Goal: Transaction & Acquisition: Contribute content

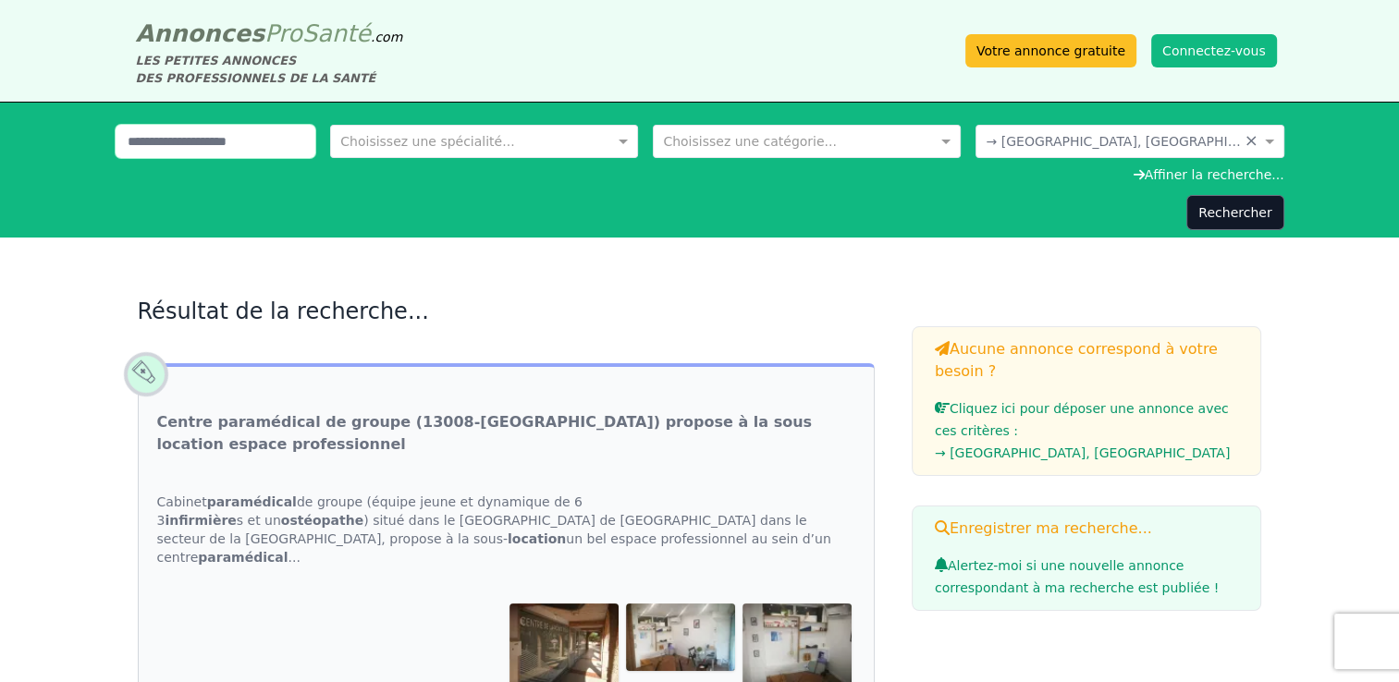
click at [281, 141] on input "text" at bounding box center [216, 141] width 201 height 33
type input "*"
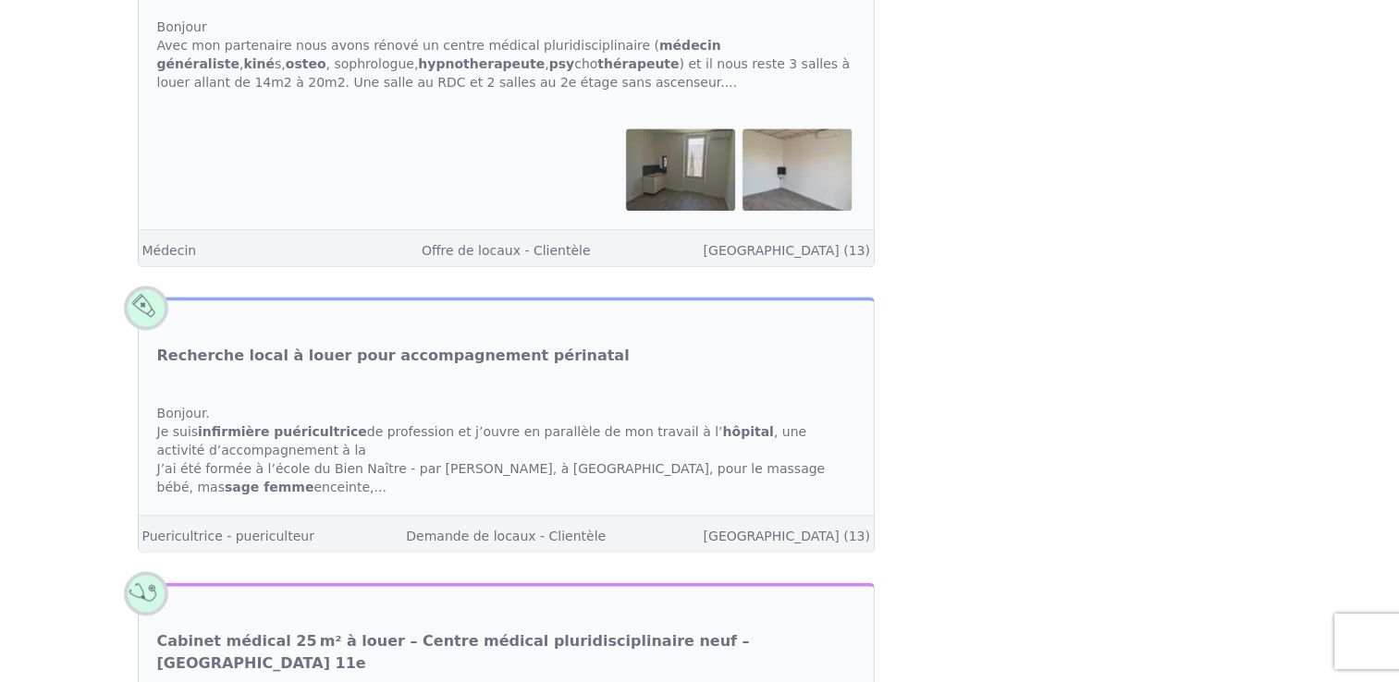
scroll to position [2092, 0]
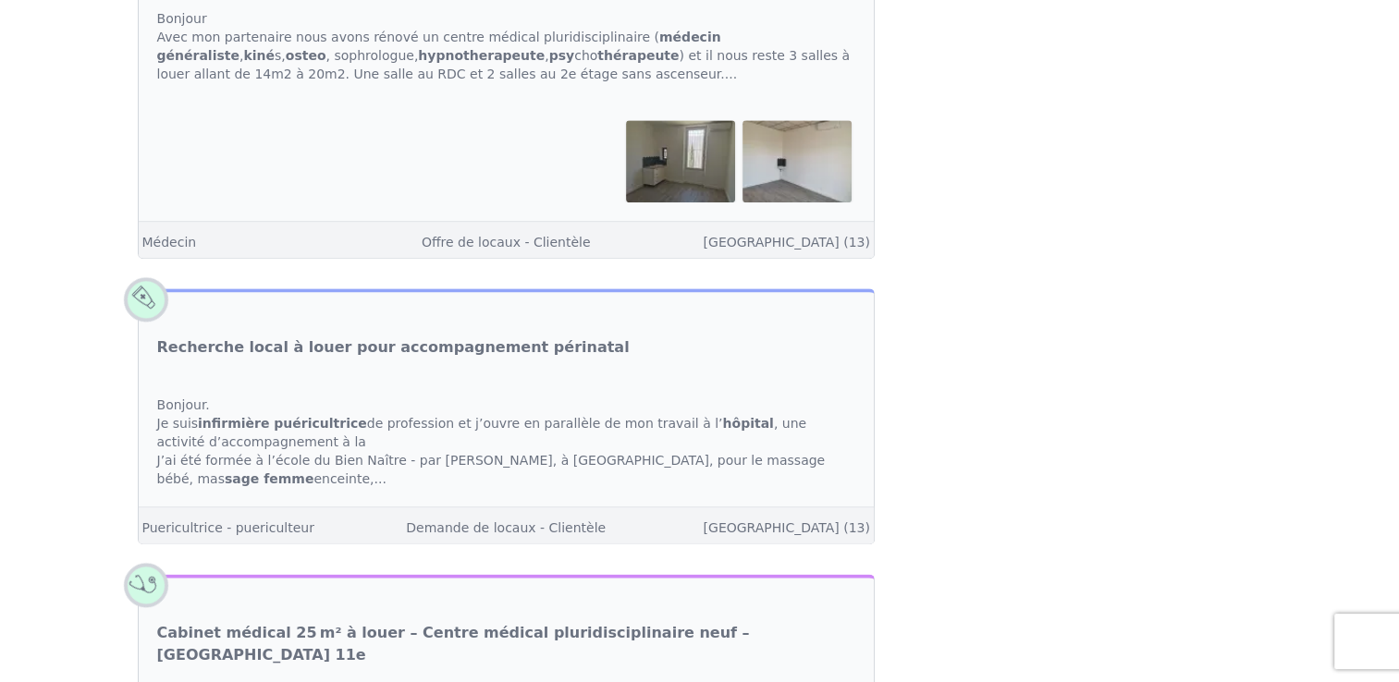
click at [761, 397] on div "Bonjour. Je suis infirmière puéricultrice de profession et j’ouvre en parallèle…" at bounding box center [506, 441] width 735 height 129
click at [203, 336] on link "Recherche local à louer pour accompagnement périnatal" at bounding box center [393, 347] width 472 height 22
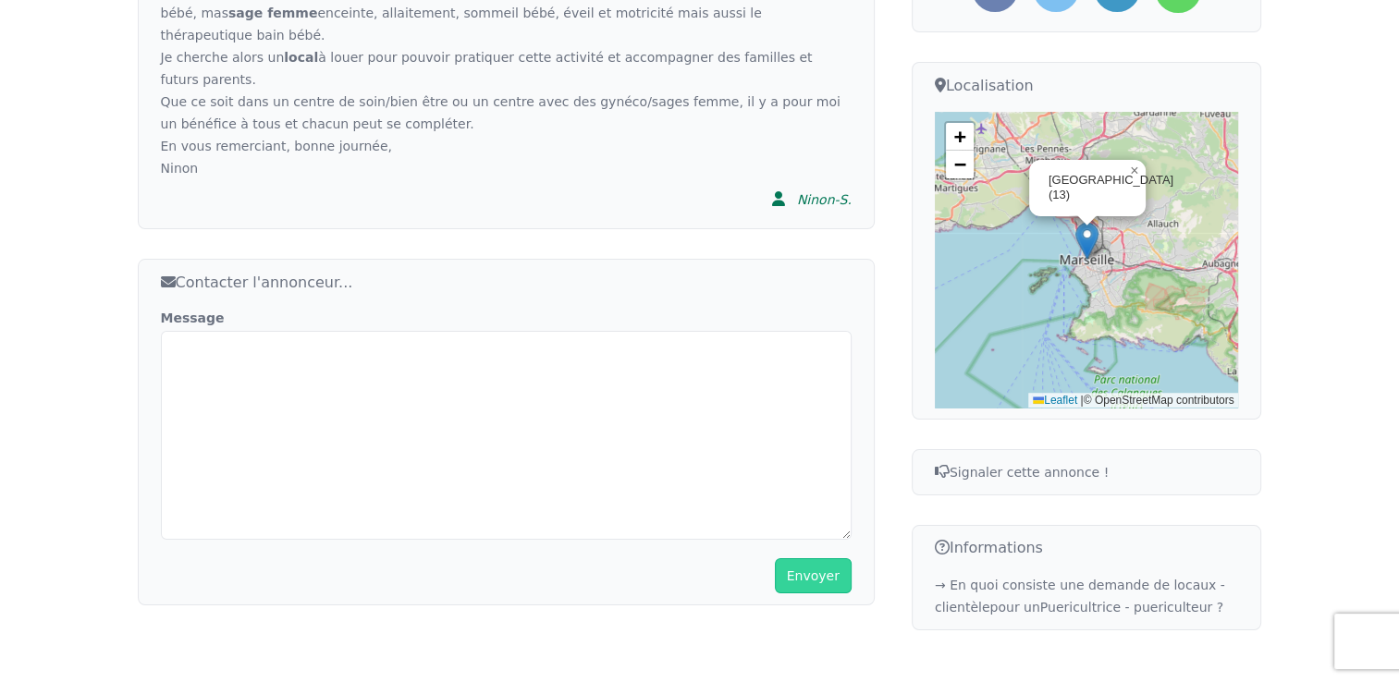
scroll to position [617, 0]
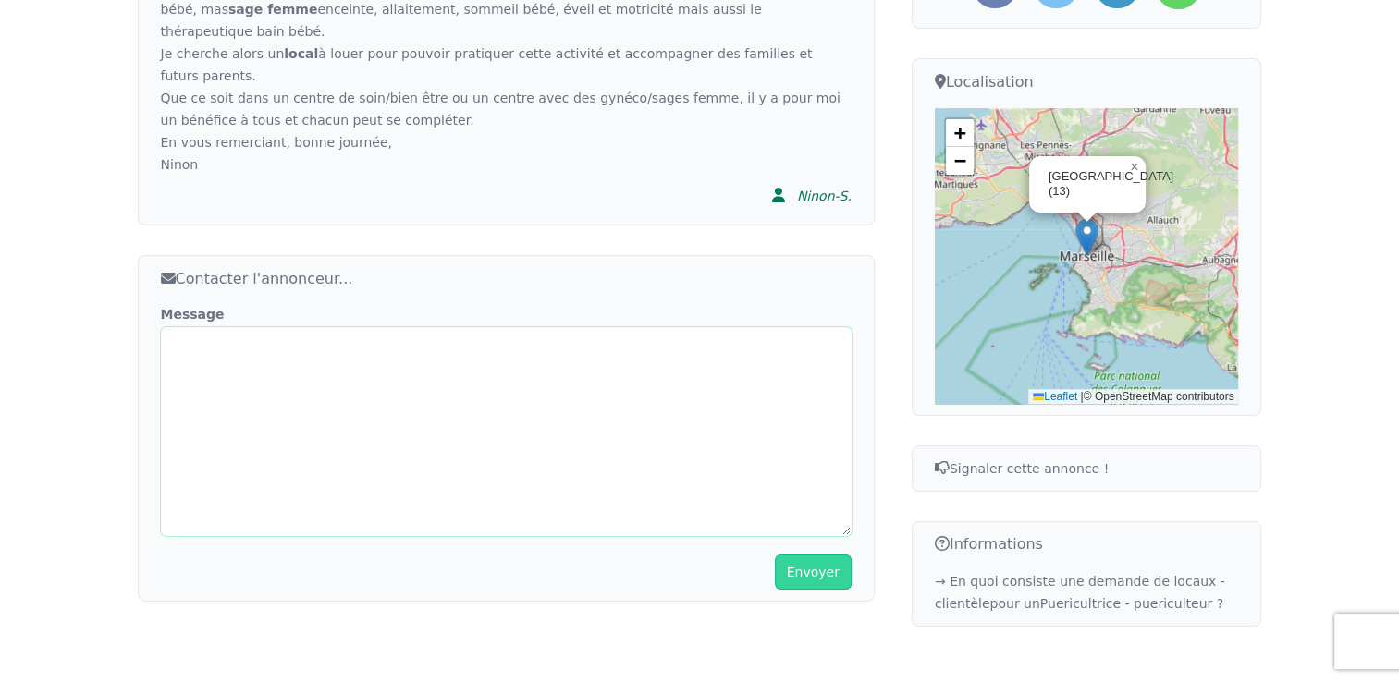
click at [468, 327] on textarea "Message" at bounding box center [506, 431] width 691 height 209
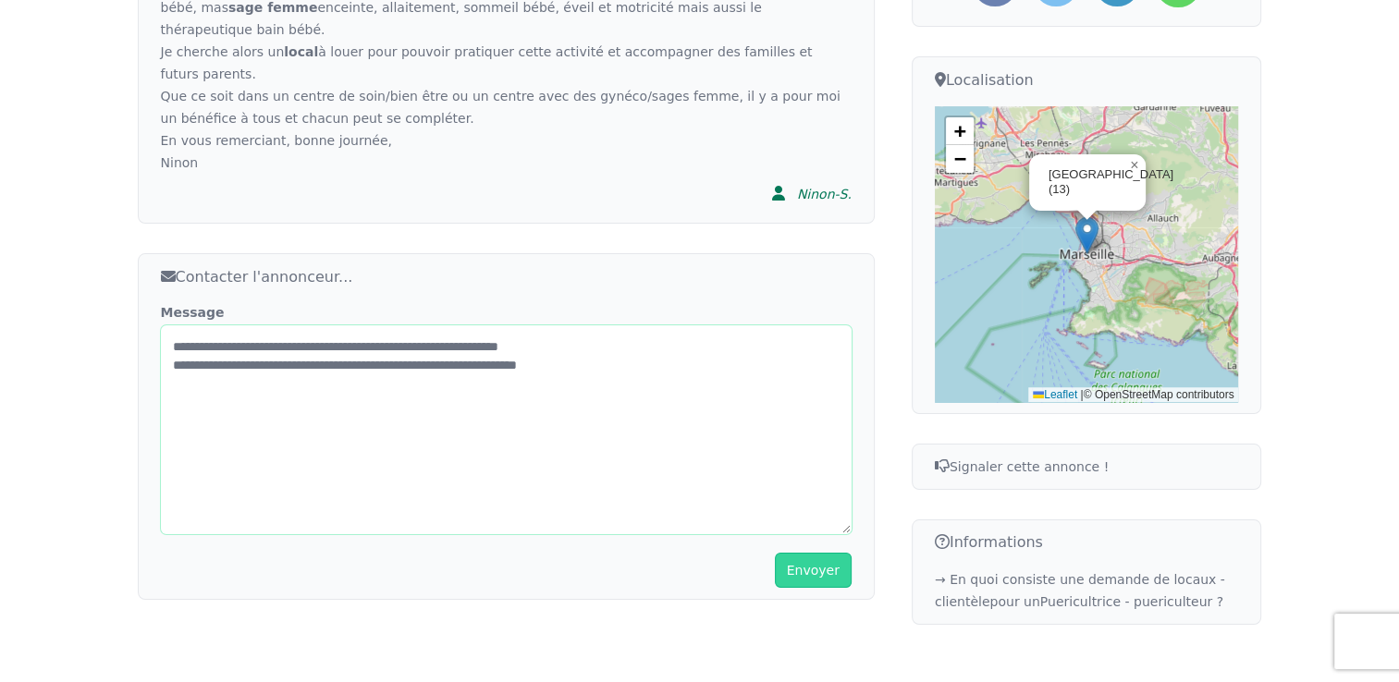
scroll to position [601, 0]
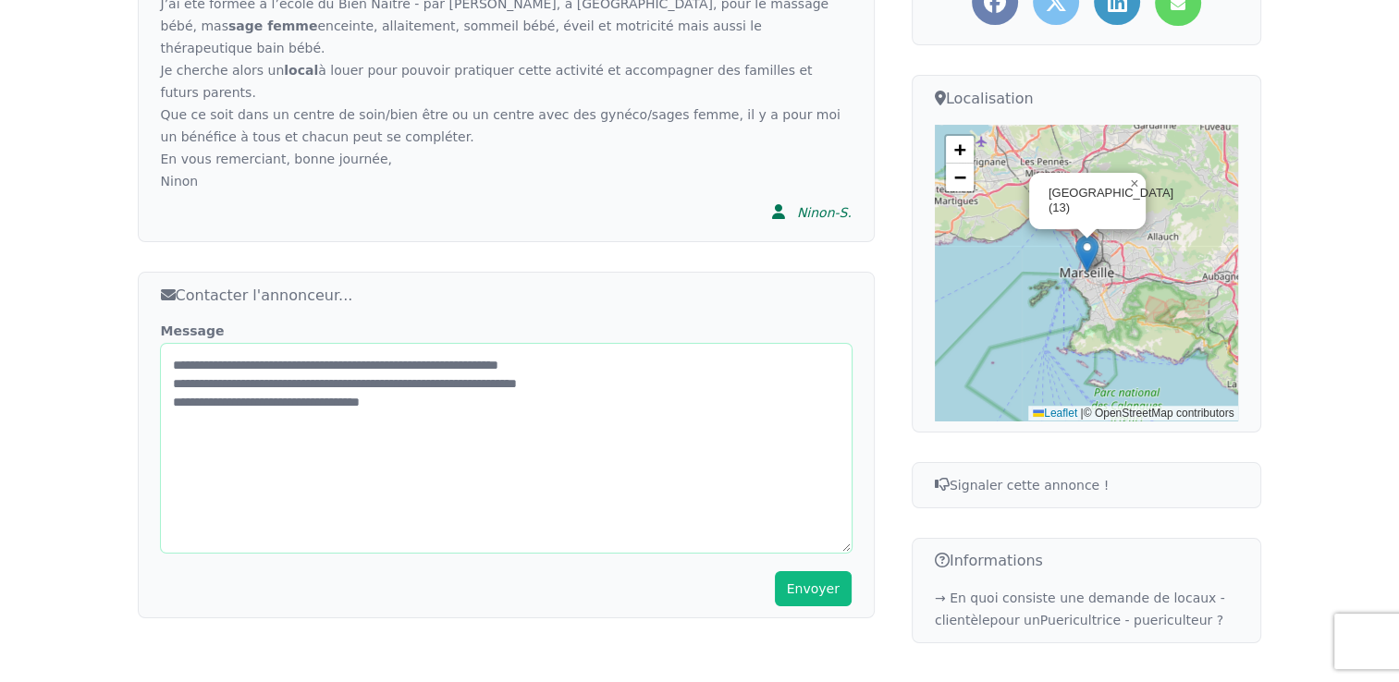
type textarea "**********"
click at [825, 571] on button "Envoyer" at bounding box center [813, 588] width 77 height 35
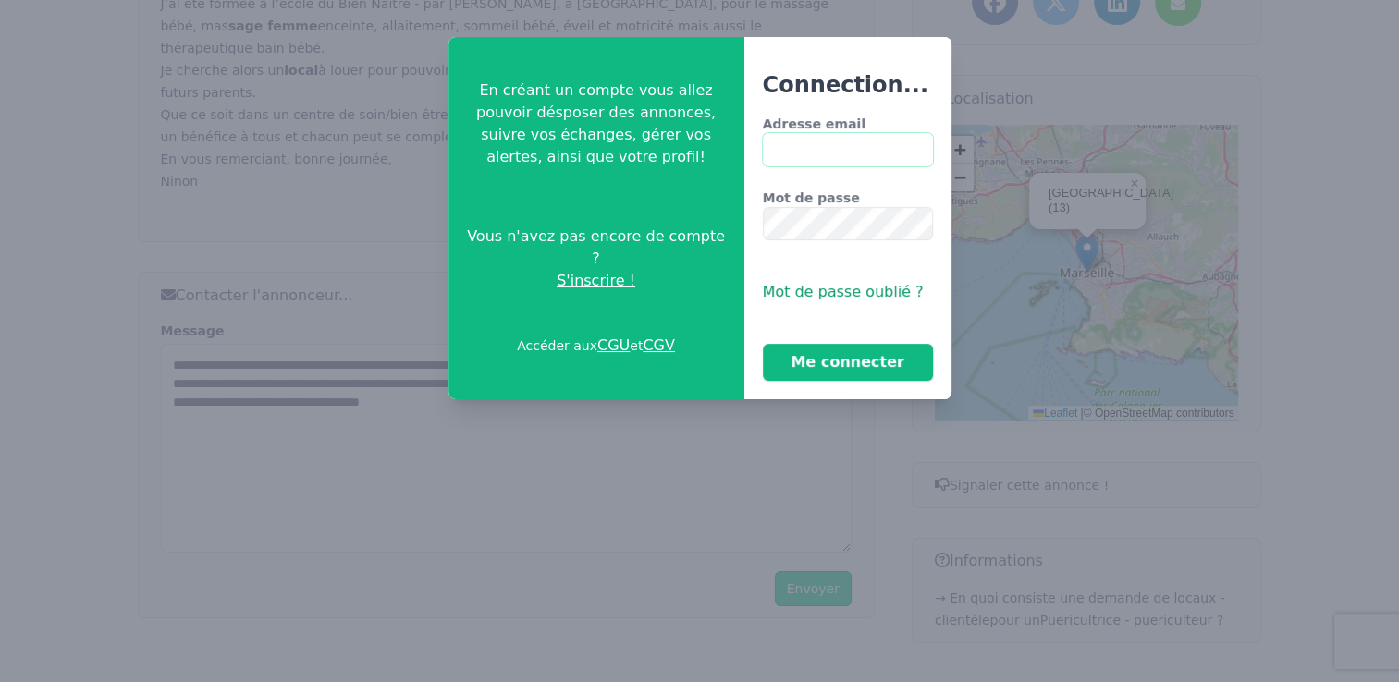
click at [797, 139] on input "Adresse email" at bounding box center [848, 149] width 170 height 33
type input "**********"
click at [763, 344] on button "Me connecter" at bounding box center [848, 362] width 170 height 37
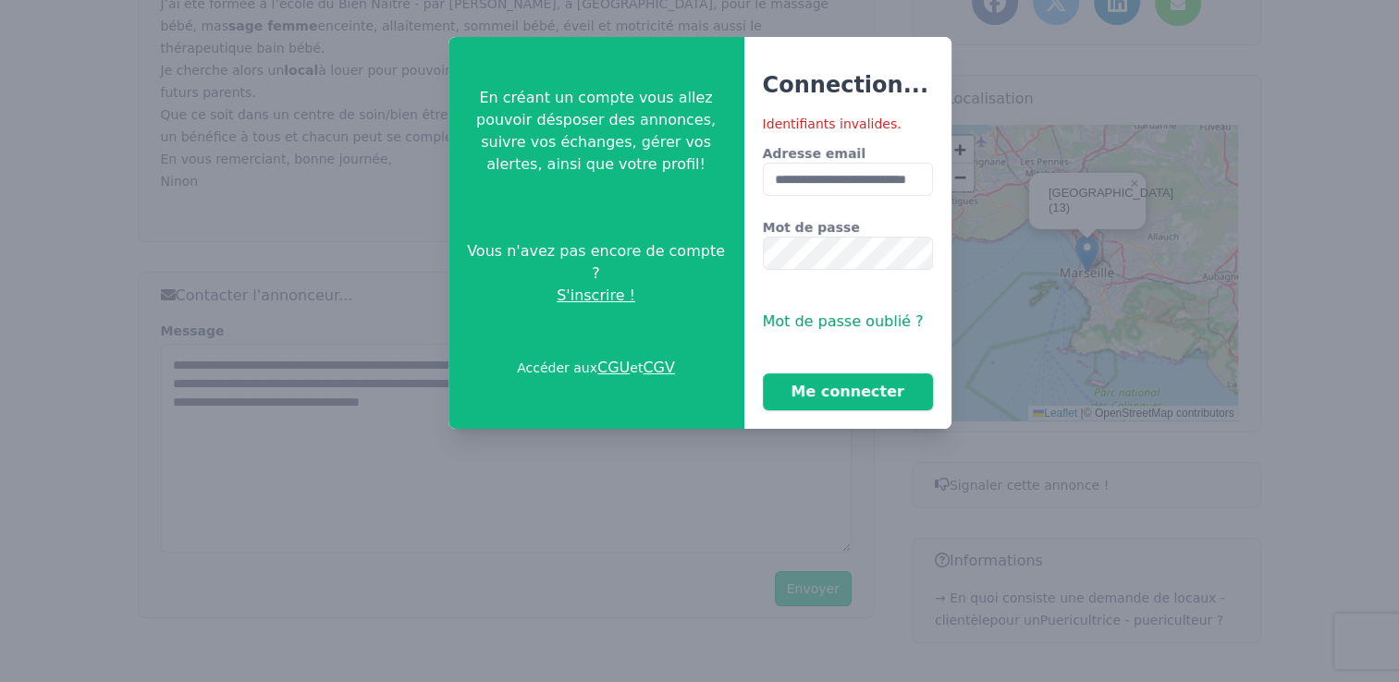
click at [585, 285] on span "S'inscrire !" at bounding box center [595, 296] width 79 height 22
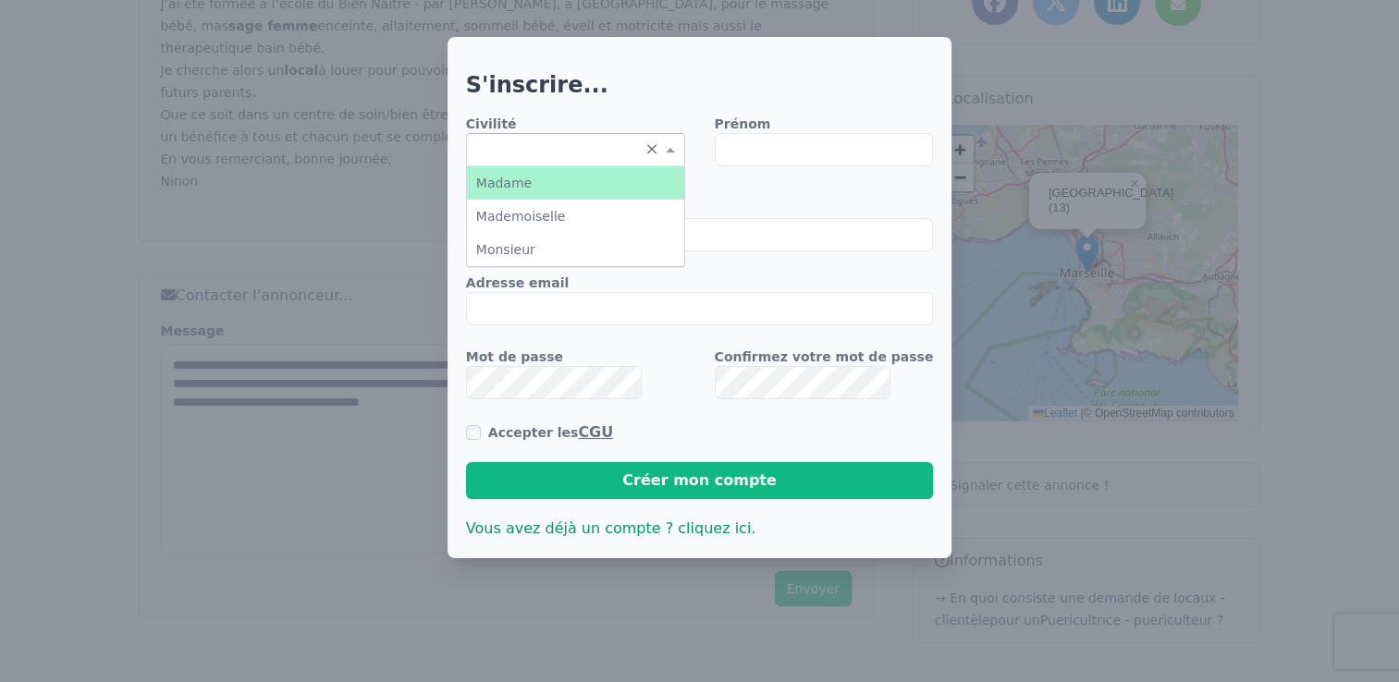
click at [628, 150] on input "text" at bounding box center [557, 148] width 162 height 18
click at [599, 186] on div "Madame" at bounding box center [575, 182] width 217 height 33
click at [762, 148] on input "Prénom" at bounding box center [824, 149] width 219 height 33
type input "******"
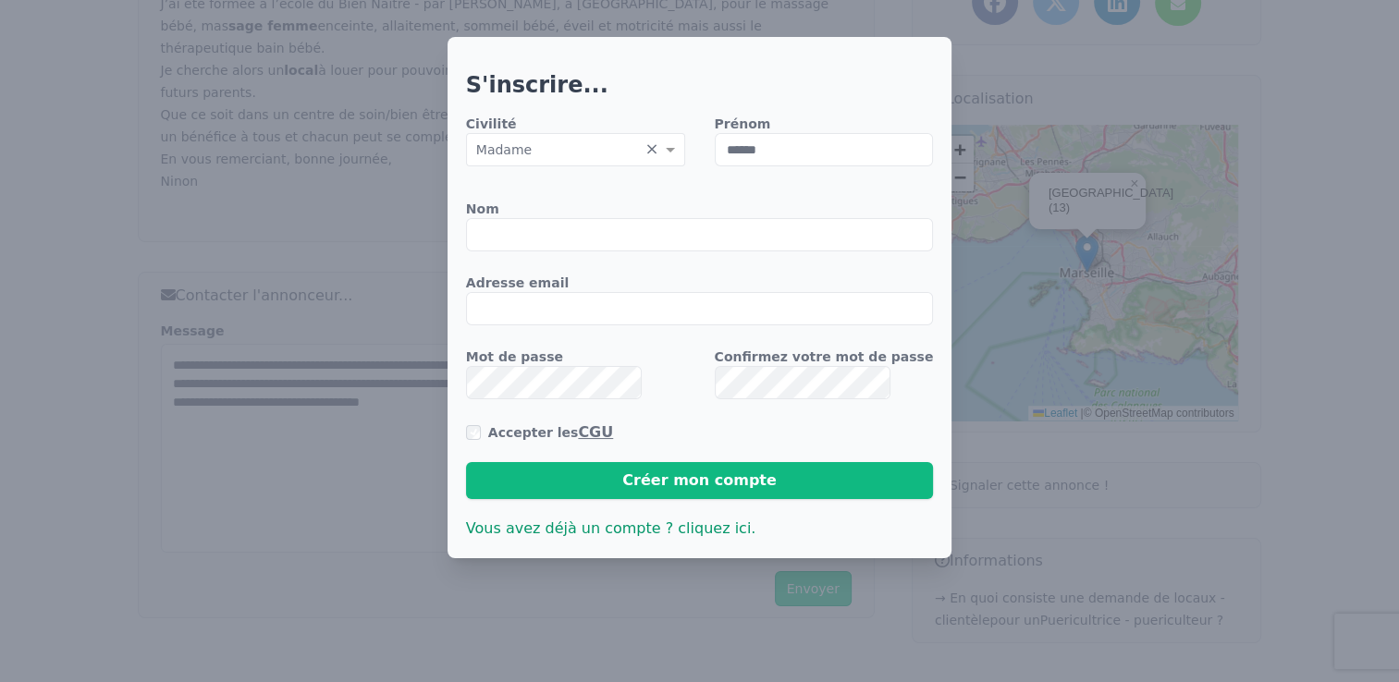
type input "*****"
type input "**********"
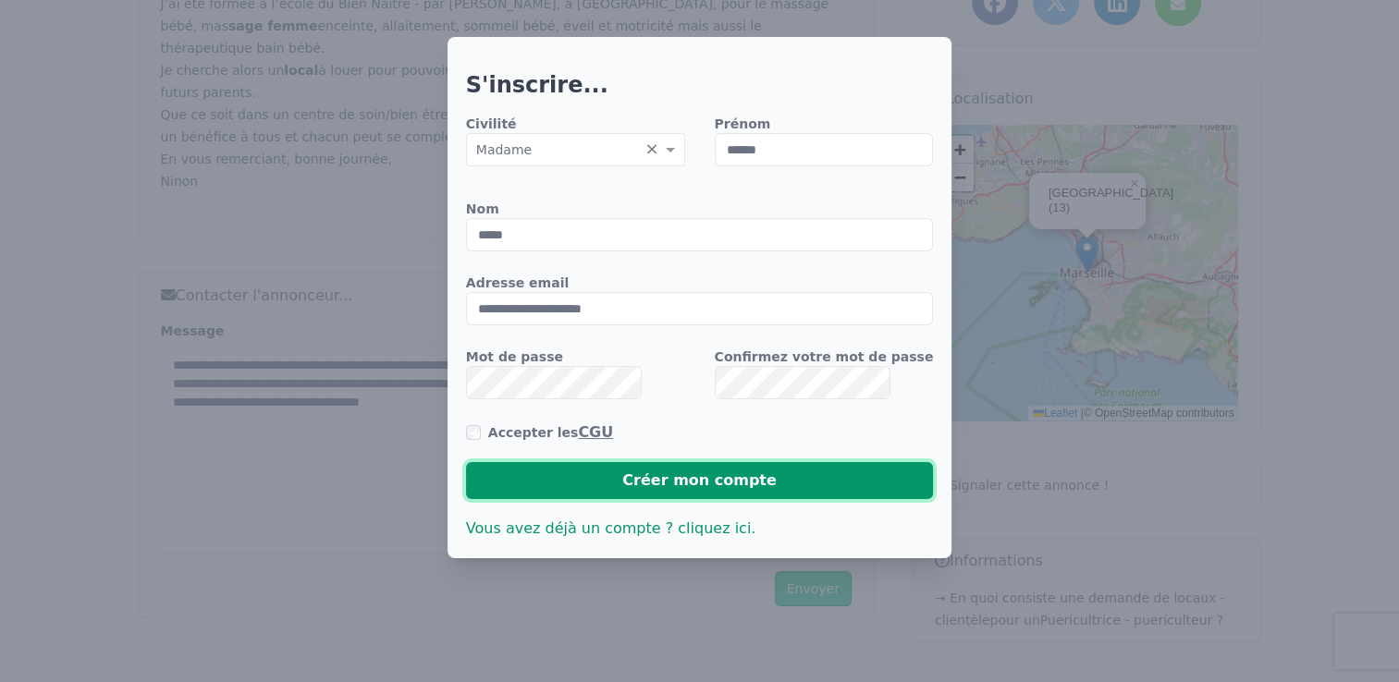
click at [604, 483] on button "Créer mon compte" at bounding box center [700, 480] width 468 height 37
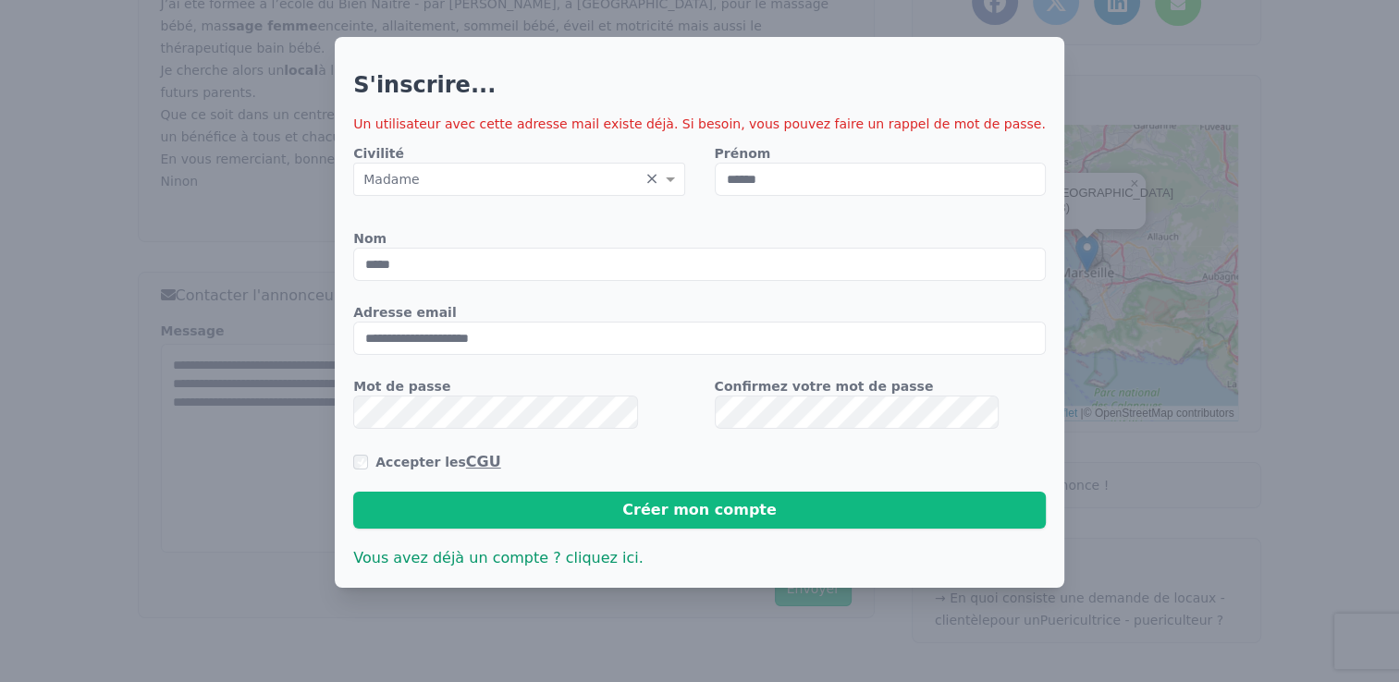
click at [614, 560] on span "Vous avez déjà un compte ? cliquez ici." at bounding box center [498, 558] width 290 height 18
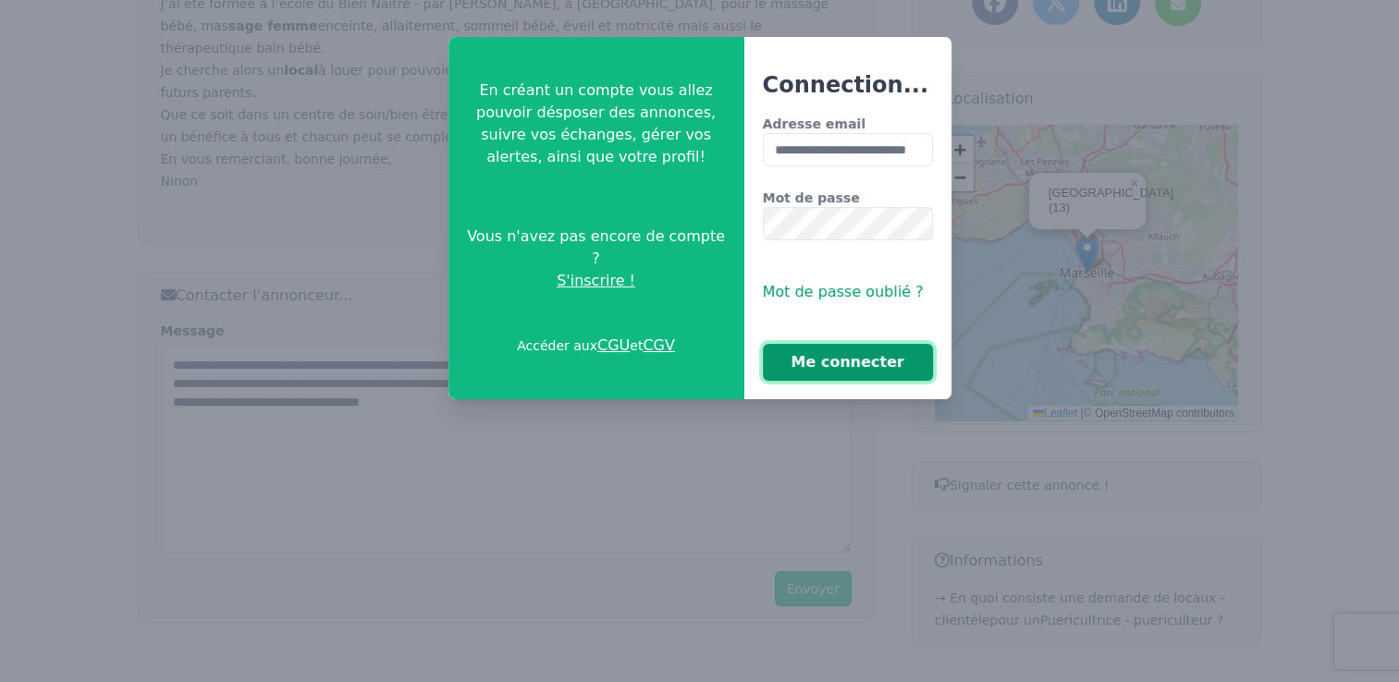
click at [862, 358] on button "Me connecter" at bounding box center [848, 362] width 170 height 37
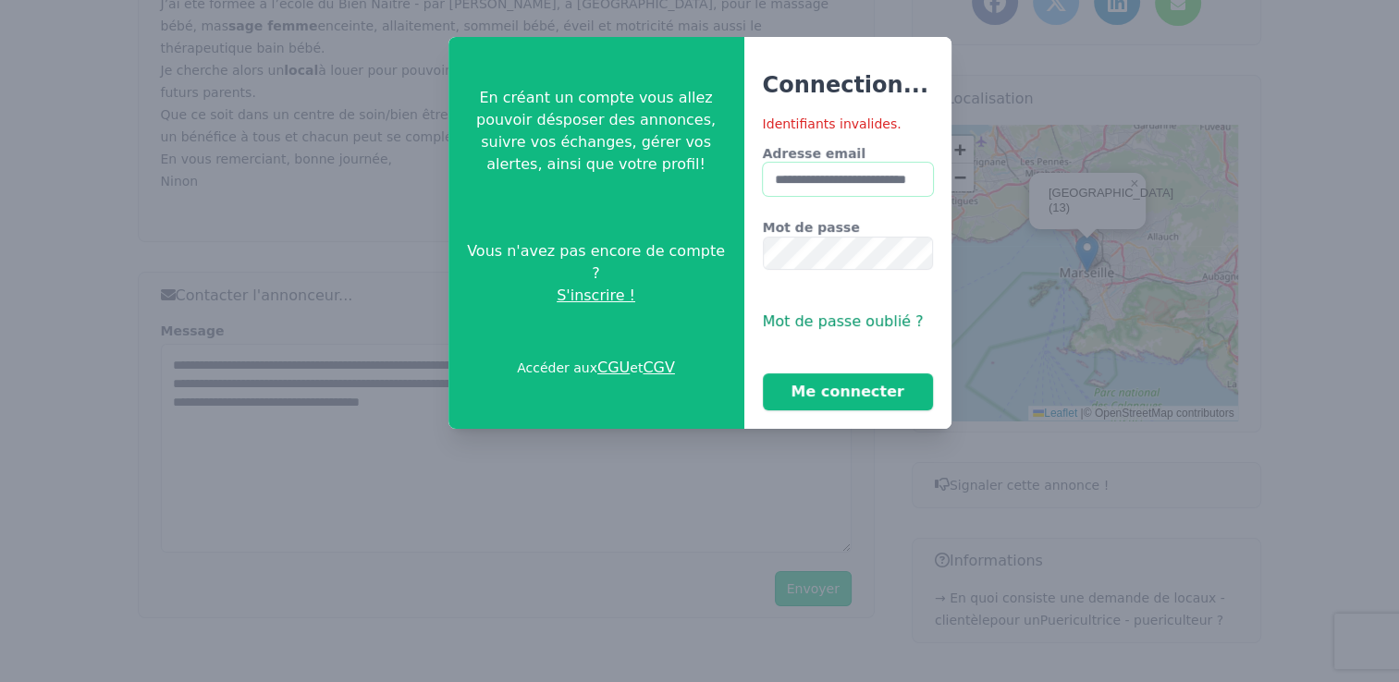
click at [862, 171] on input "**********" at bounding box center [848, 179] width 170 height 33
type input "**********"
click at [823, 386] on button "Me connecter" at bounding box center [848, 391] width 170 height 37
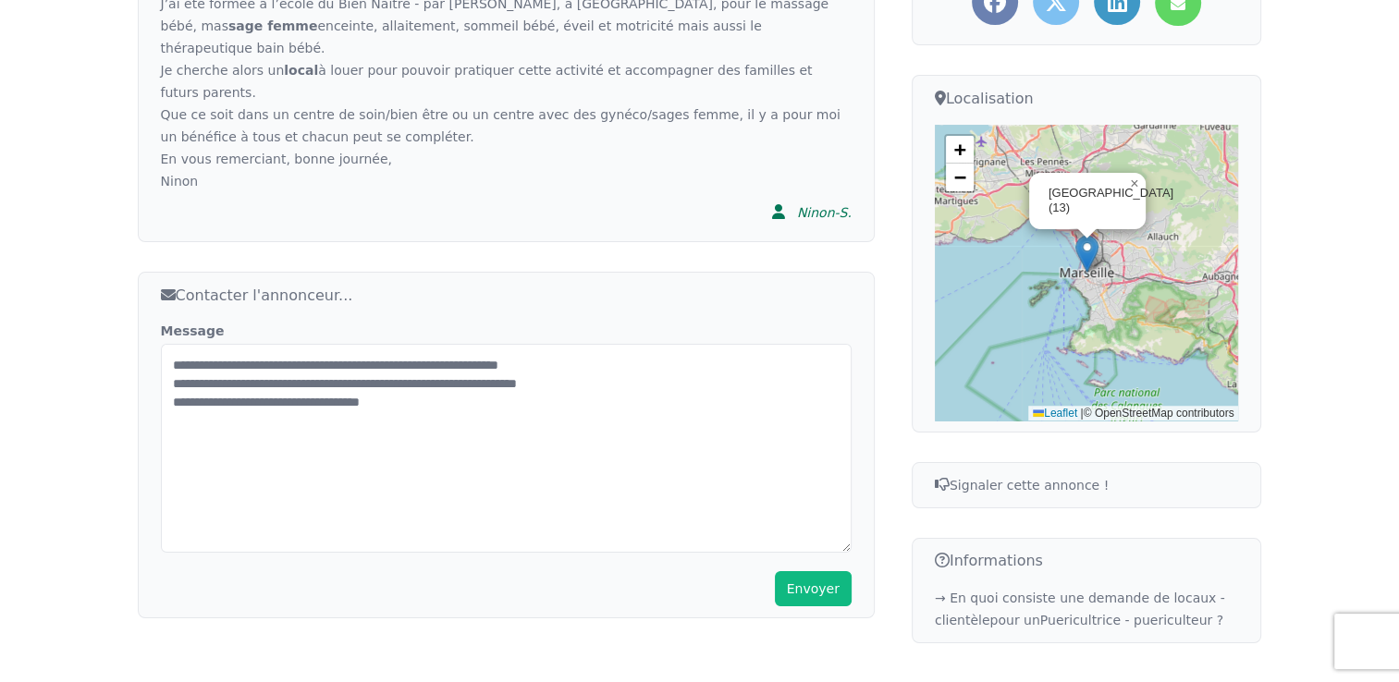
click at [823, 571] on button "Envoyer" at bounding box center [813, 588] width 77 height 35
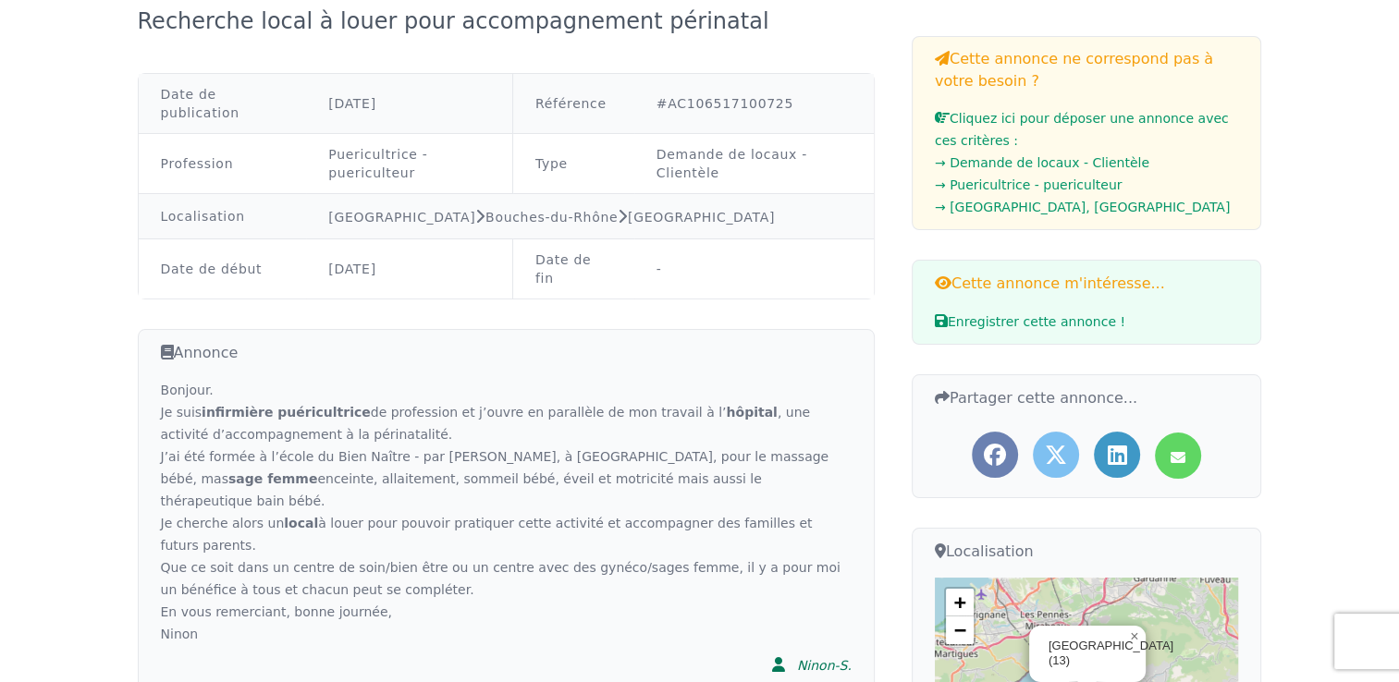
scroll to position [0, 0]
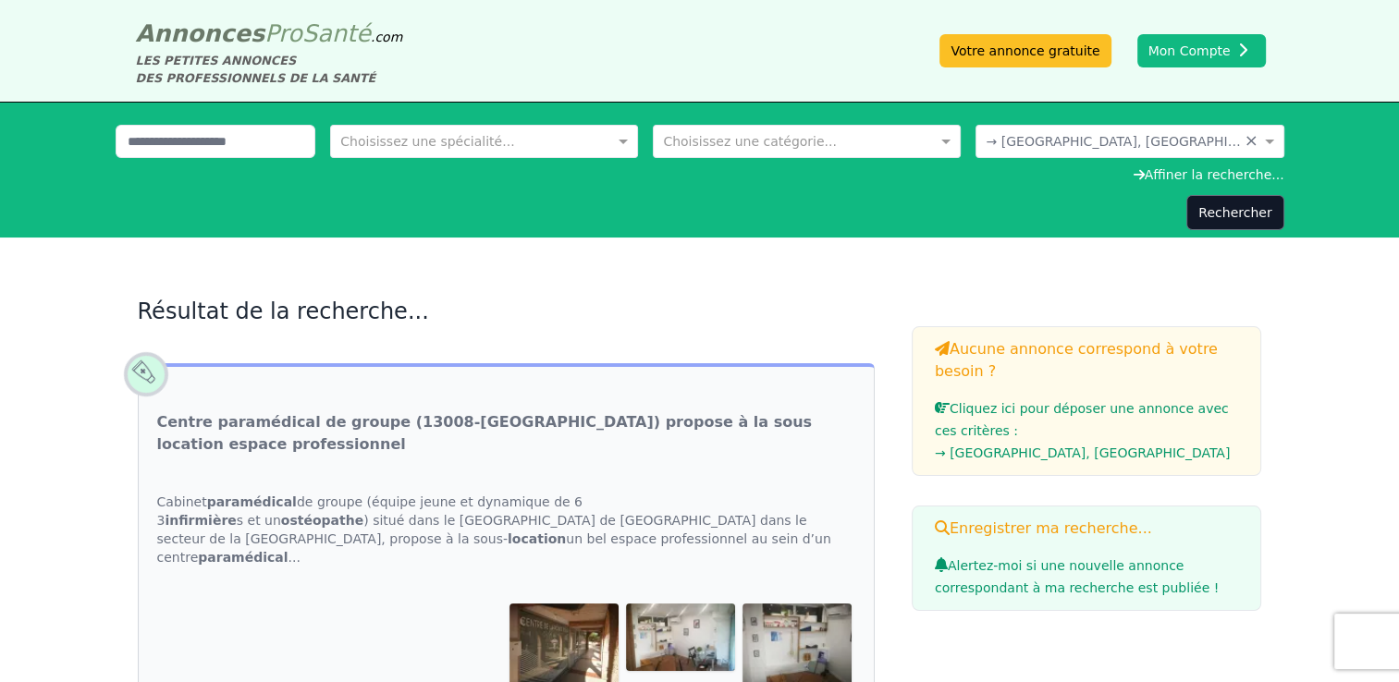
click at [1024, 409] on link "Cliquez ici pour déposer une annonce avec ces critères : → [GEOGRAPHIC_DATA], […" at bounding box center [1087, 432] width 304 height 63
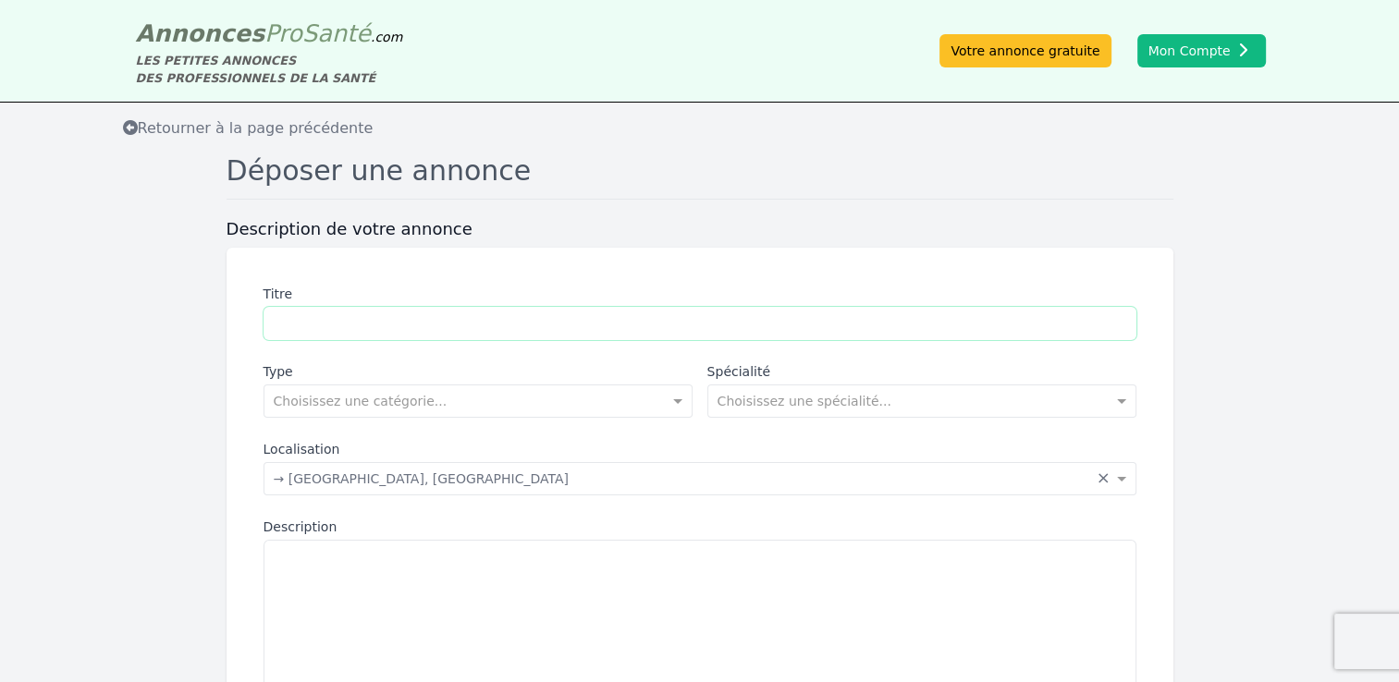
click at [547, 331] on input "Titre" at bounding box center [699, 323] width 873 height 33
type input "**********"
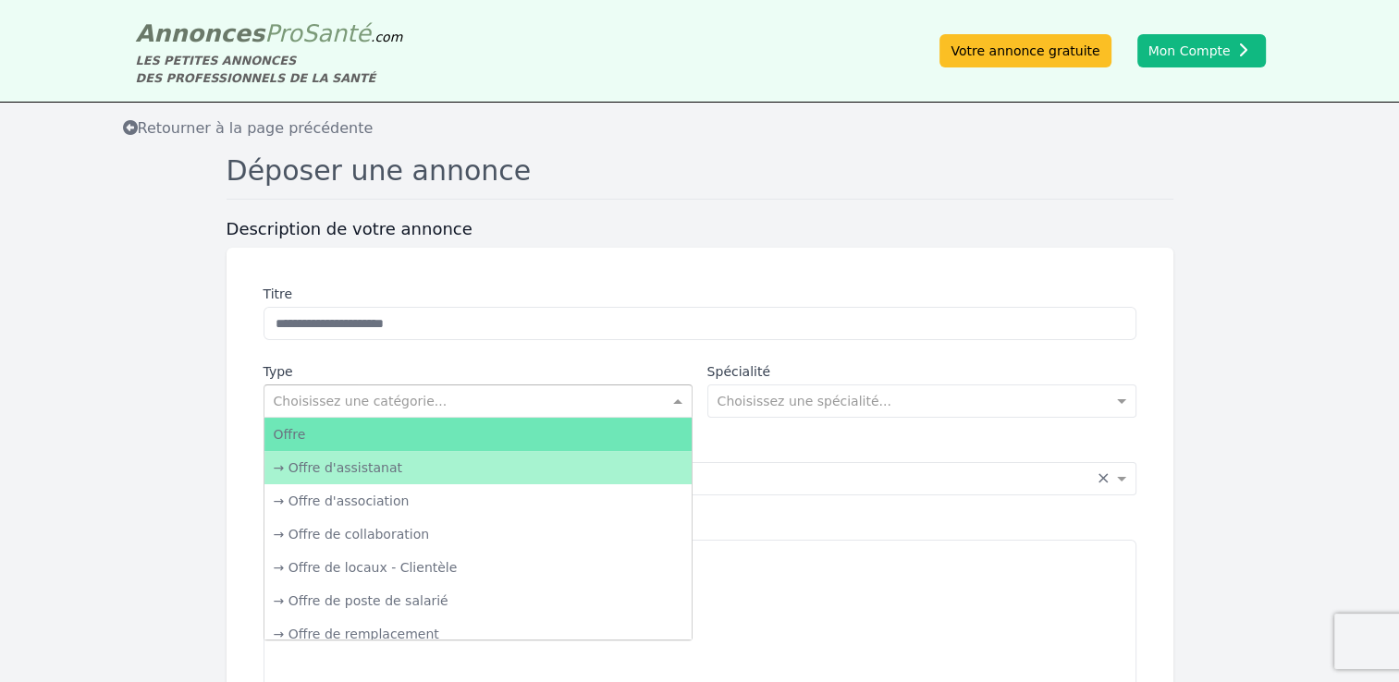
click at [426, 403] on input "text" at bounding box center [460, 399] width 372 height 18
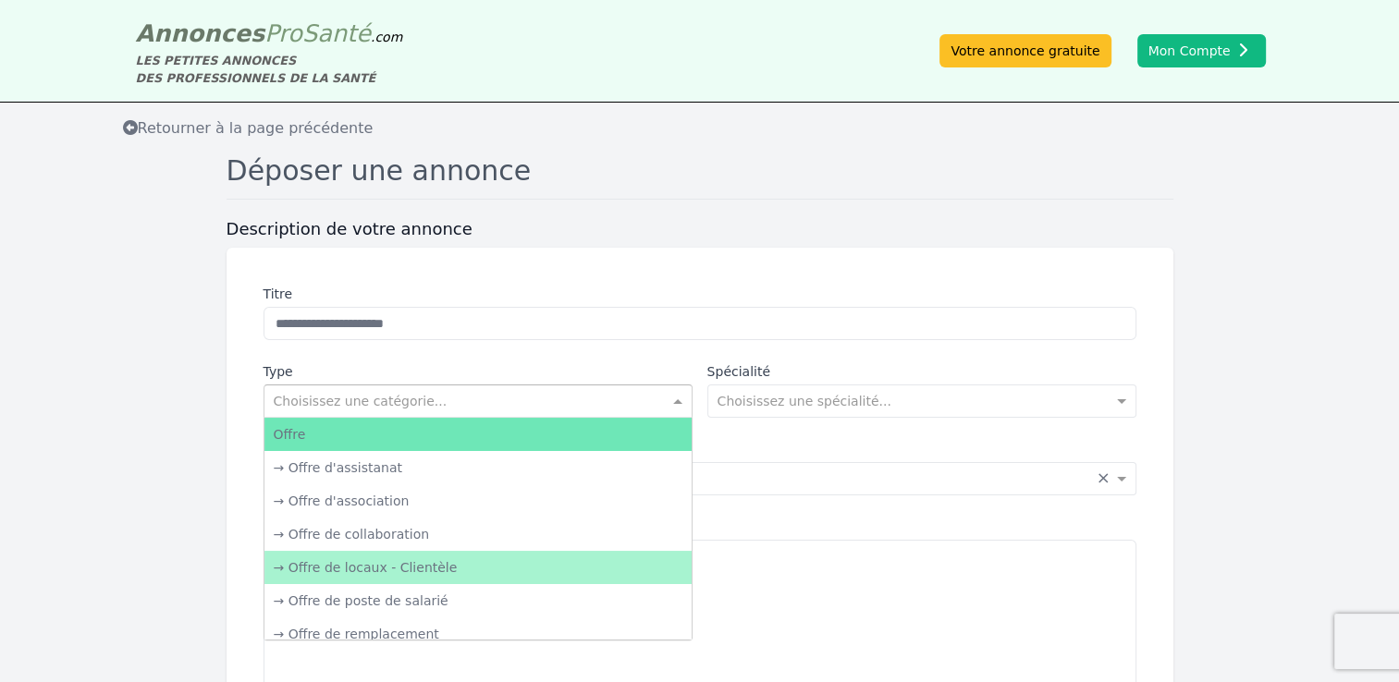
click at [355, 570] on div "→ Offre de locaux - Clientèle" at bounding box center [477, 567] width 427 height 33
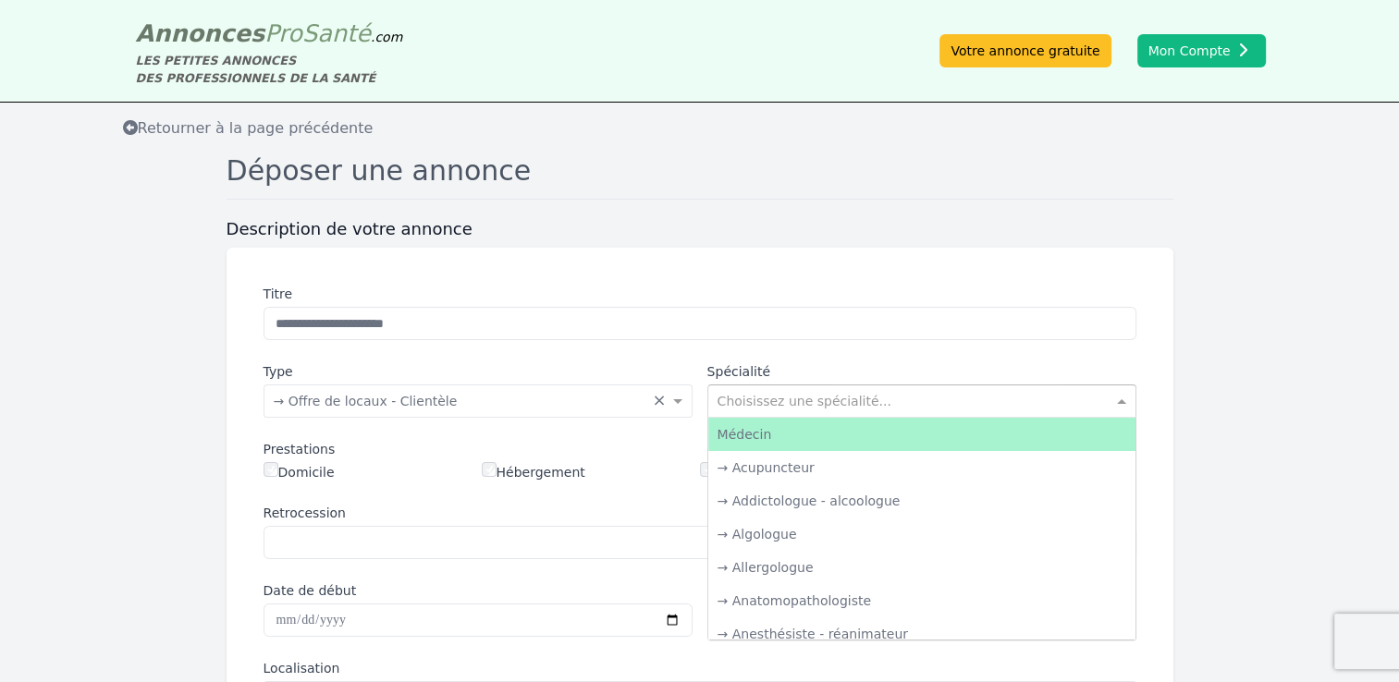
click at [854, 405] on input "text" at bounding box center [903, 399] width 372 height 18
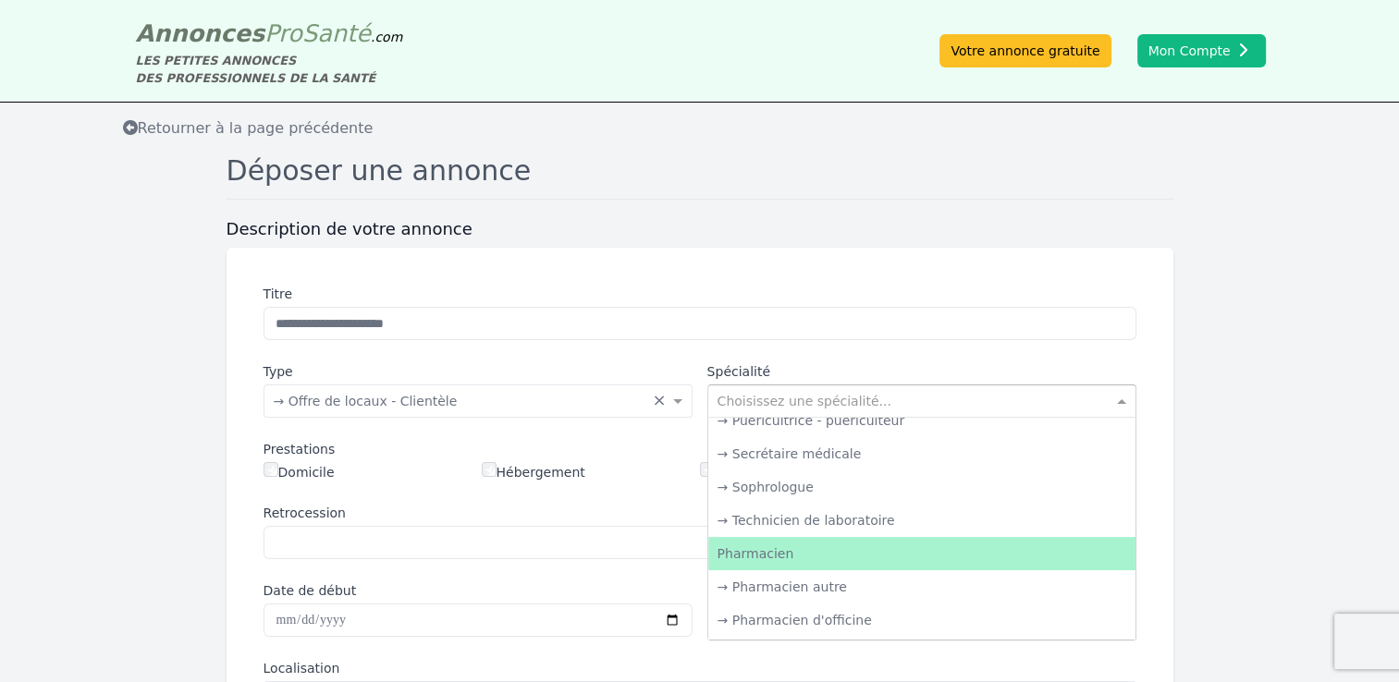
scroll to position [3252, 0]
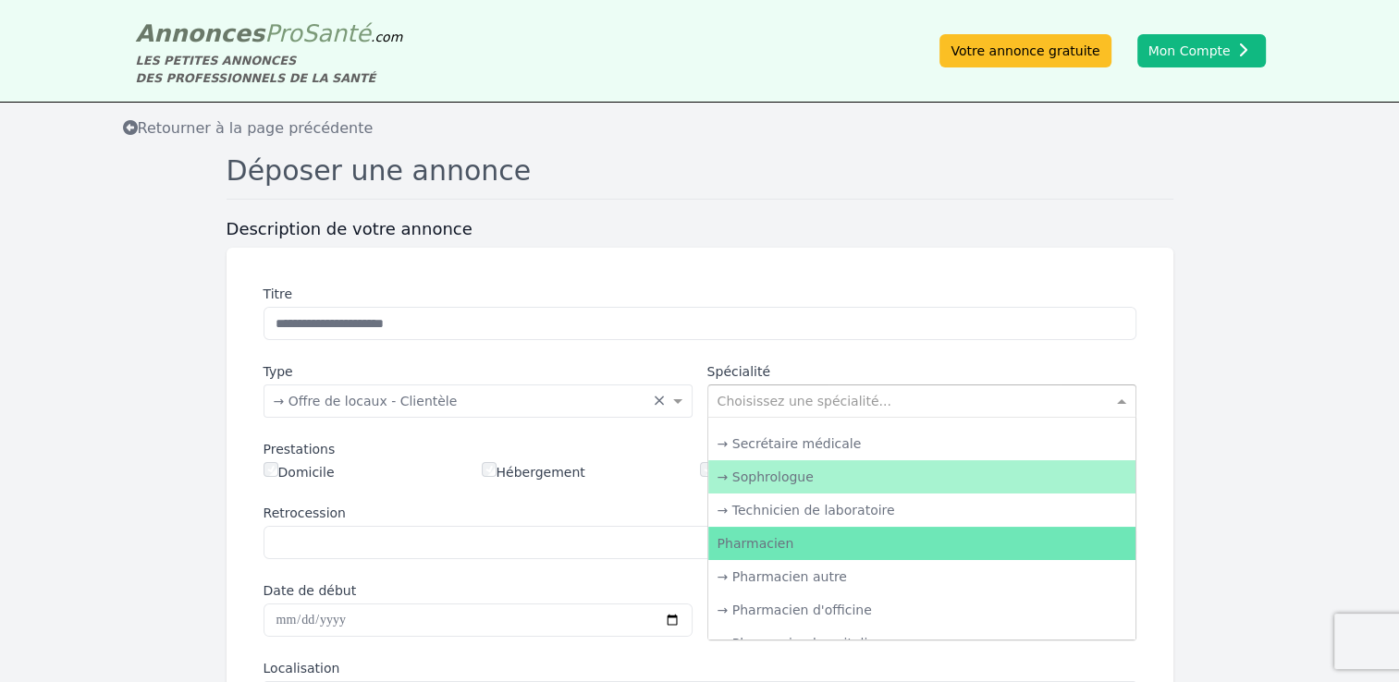
click at [892, 473] on div "→ Sophrologue" at bounding box center [921, 476] width 427 height 33
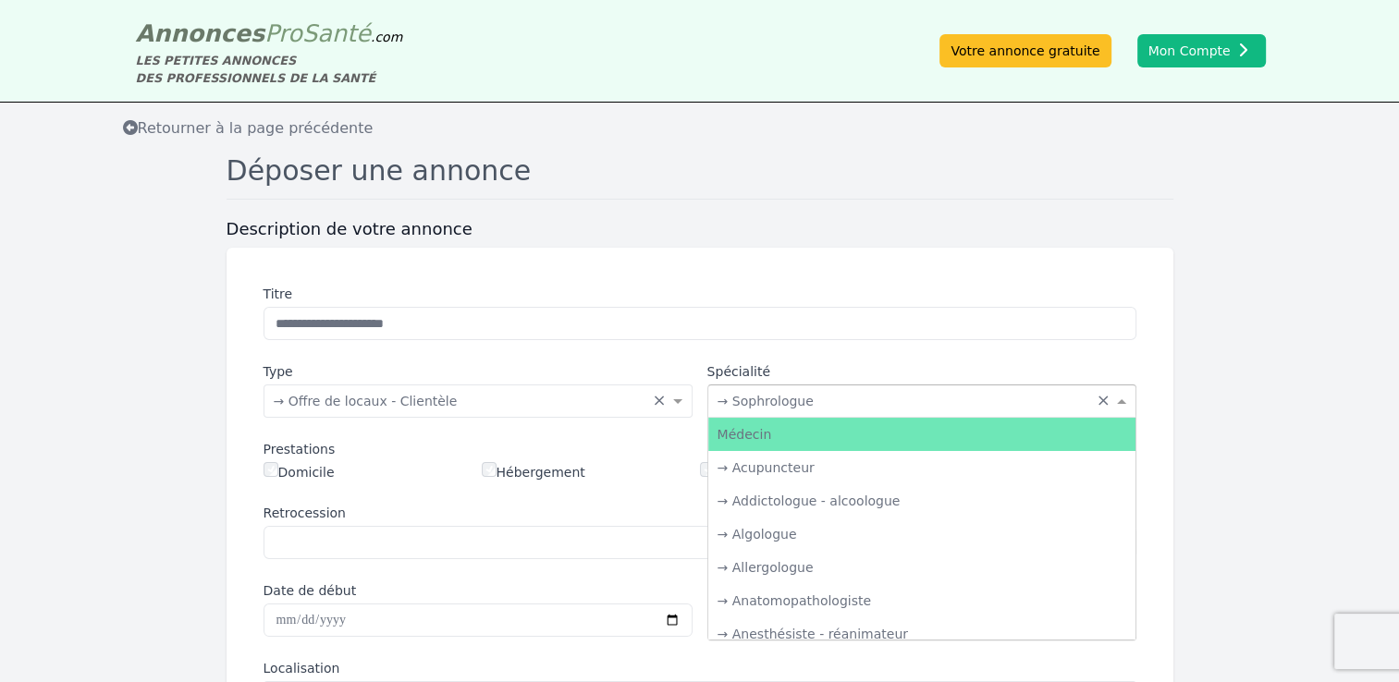
scroll to position [3295, 0]
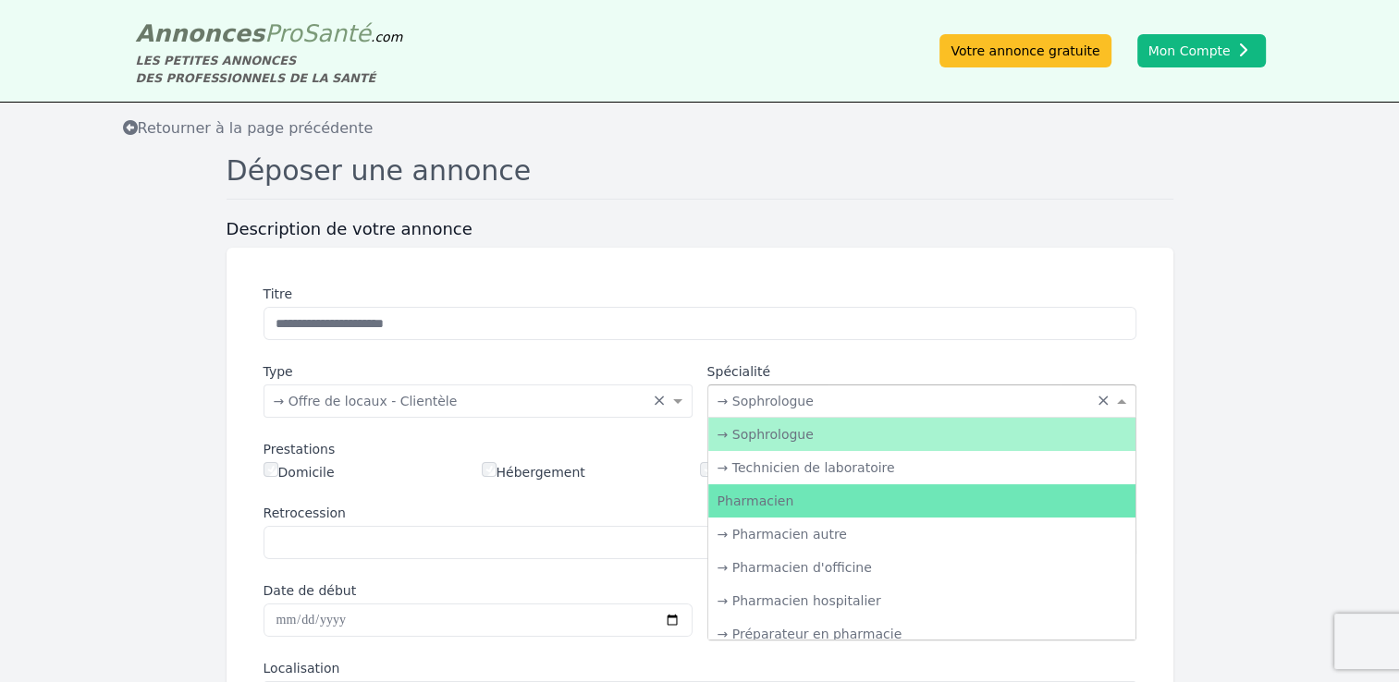
click at [1119, 401] on span at bounding box center [1123, 401] width 23 height 18
click at [924, 429] on div "→ Sophrologue" at bounding box center [921, 434] width 427 height 33
click at [1123, 398] on span at bounding box center [1123, 401] width 23 height 18
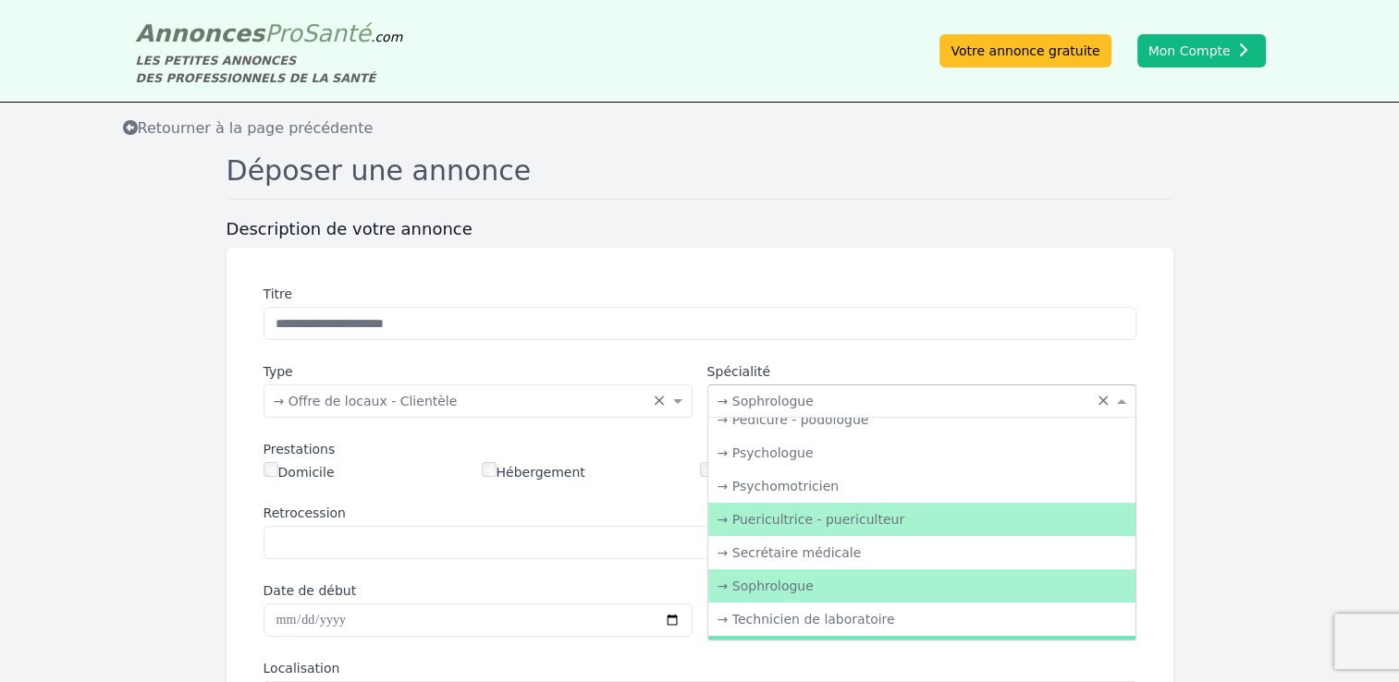
scroll to position [3136, 0]
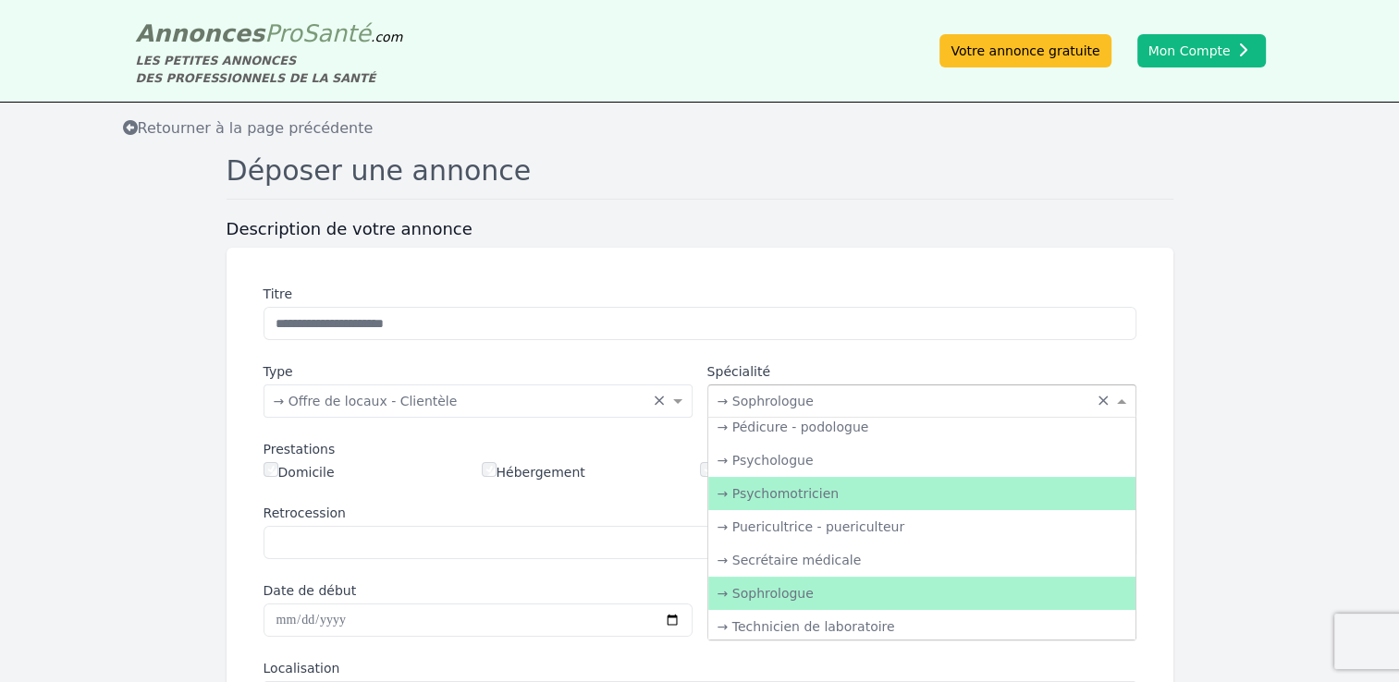
click at [947, 479] on div "→ Psychomotricien" at bounding box center [921, 493] width 427 height 33
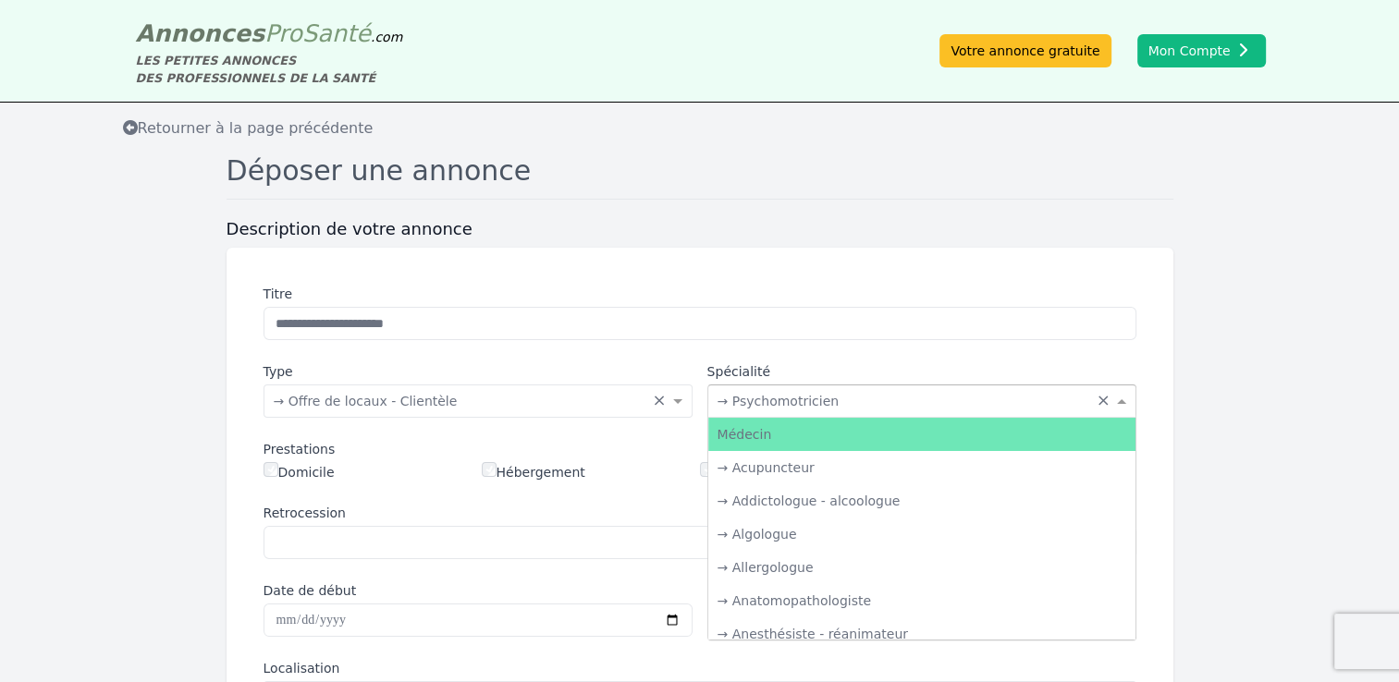
click at [1119, 400] on span at bounding box center [1123, 401] width 23 height 18
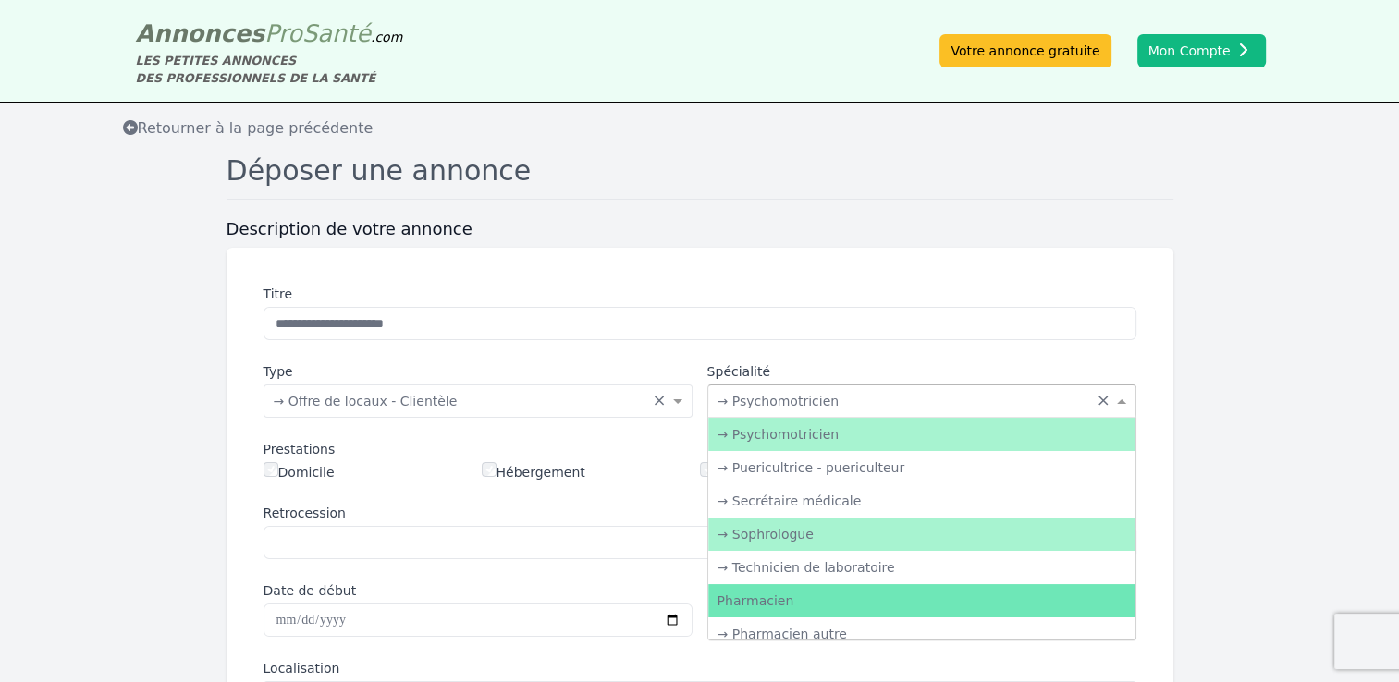
click at [928, 544] on div "→ Sophrologue" at bounding box center [921, 534] width 427 height 33
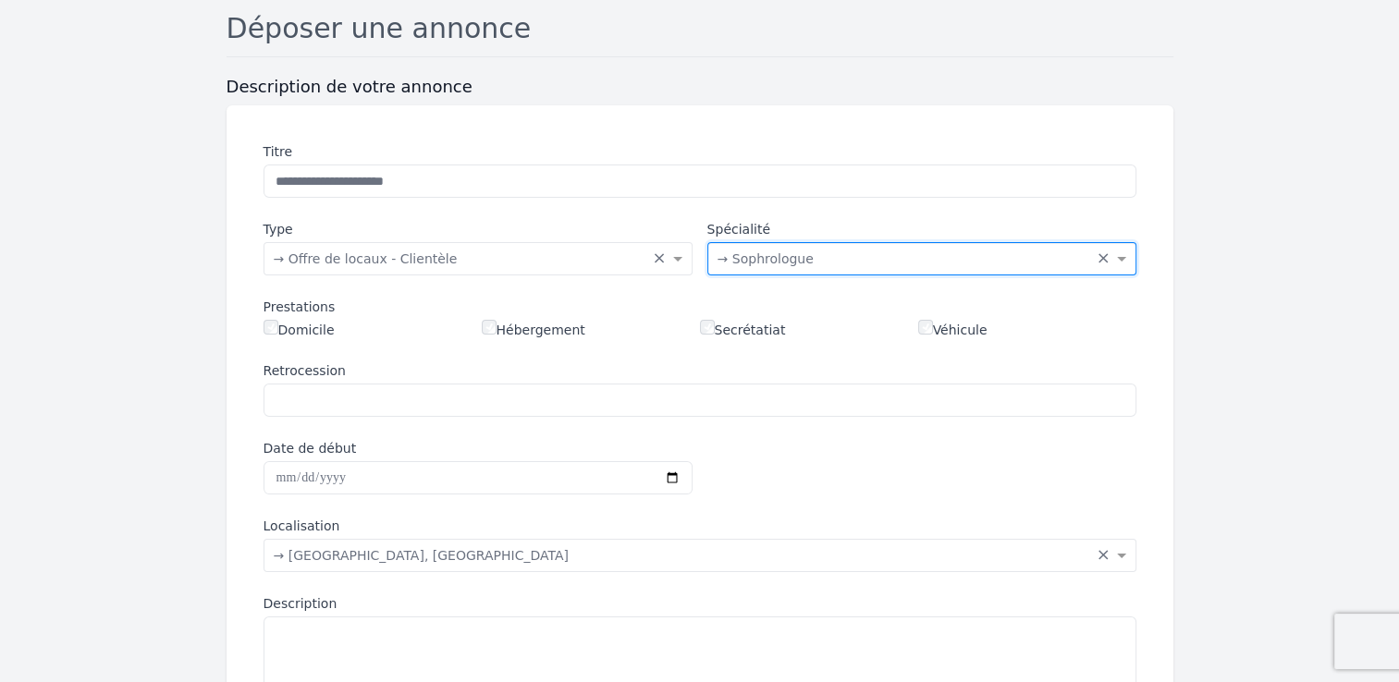
scroll to position [148, 0]
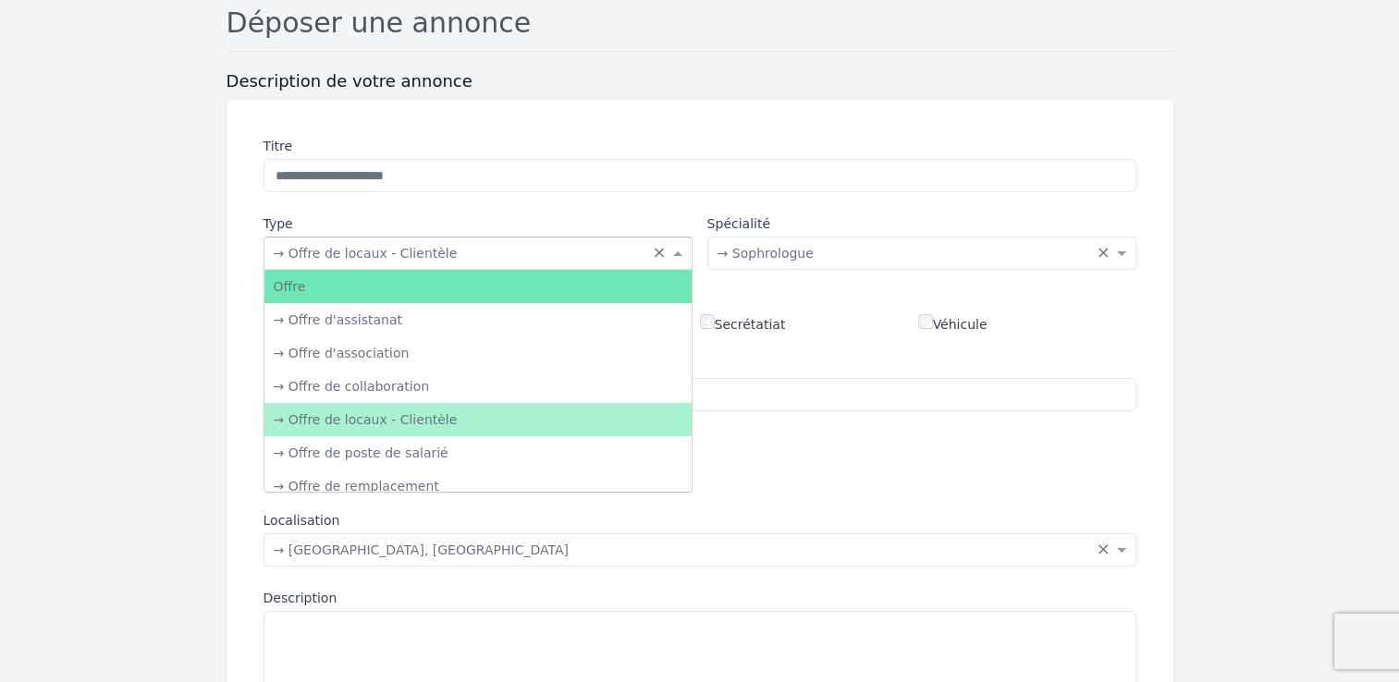
click at [681, 253] on span at bounding box center [679, 253] width 23 height 18
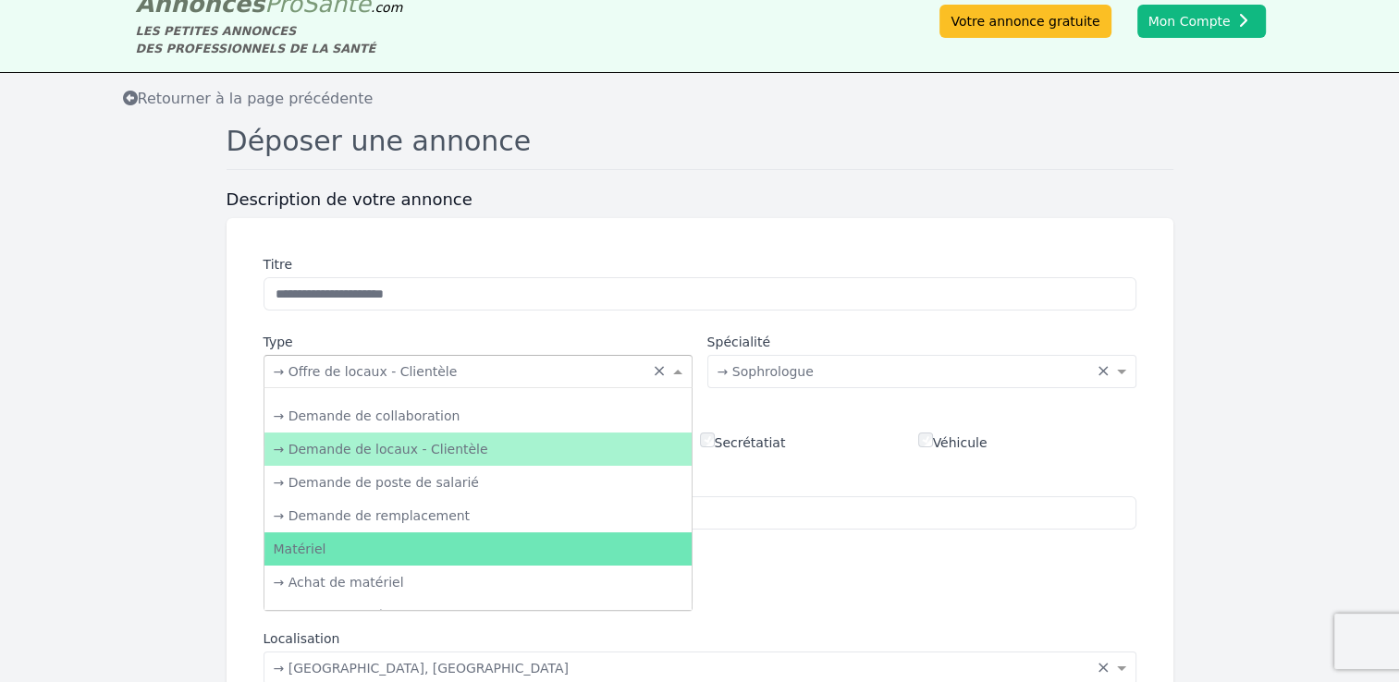
scroll to position [344, 0]
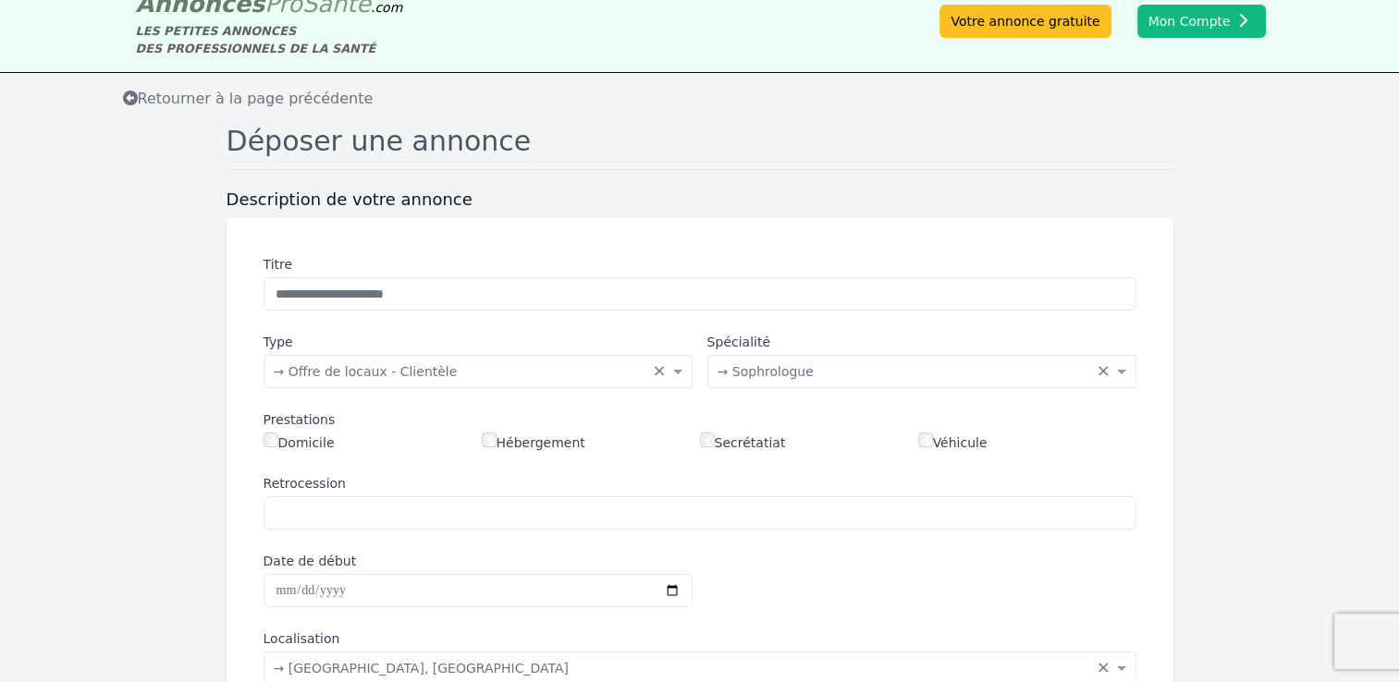
click at [795, 539] on div "**********" at bounding box center [699, 661] width 917 height 857
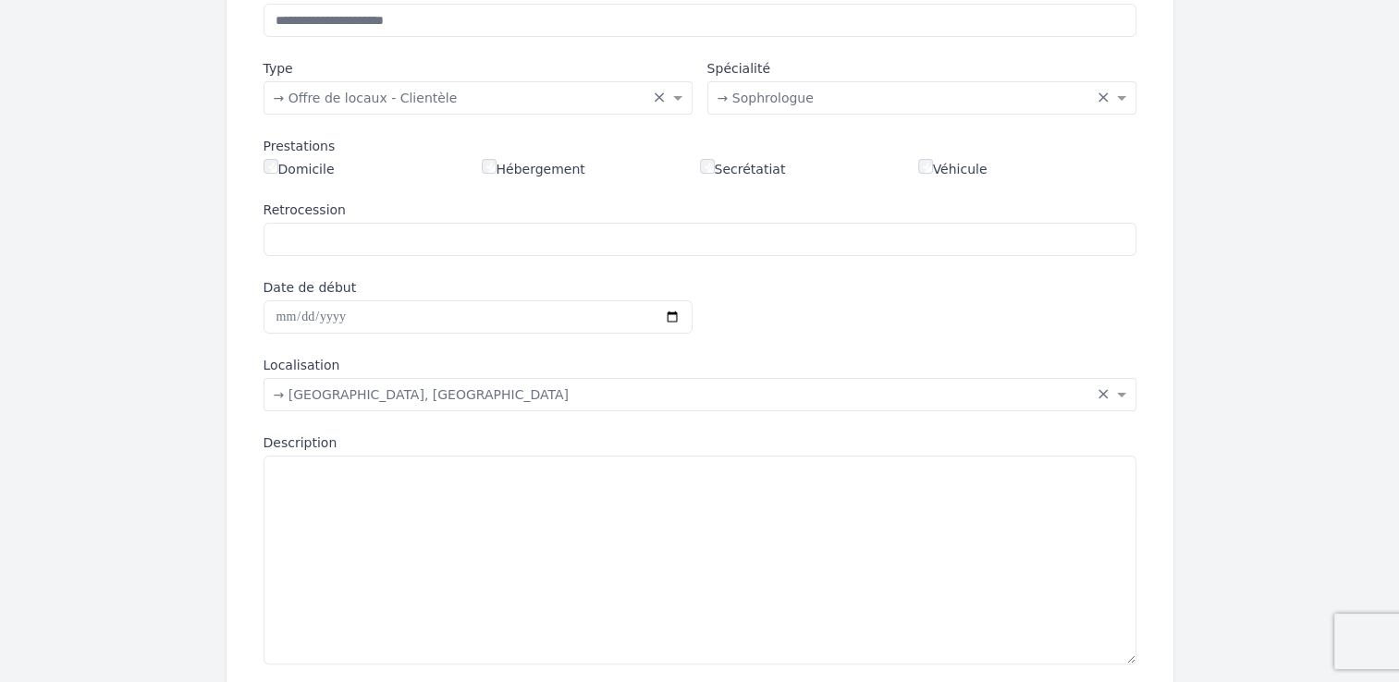
scroll to position [313, 0]
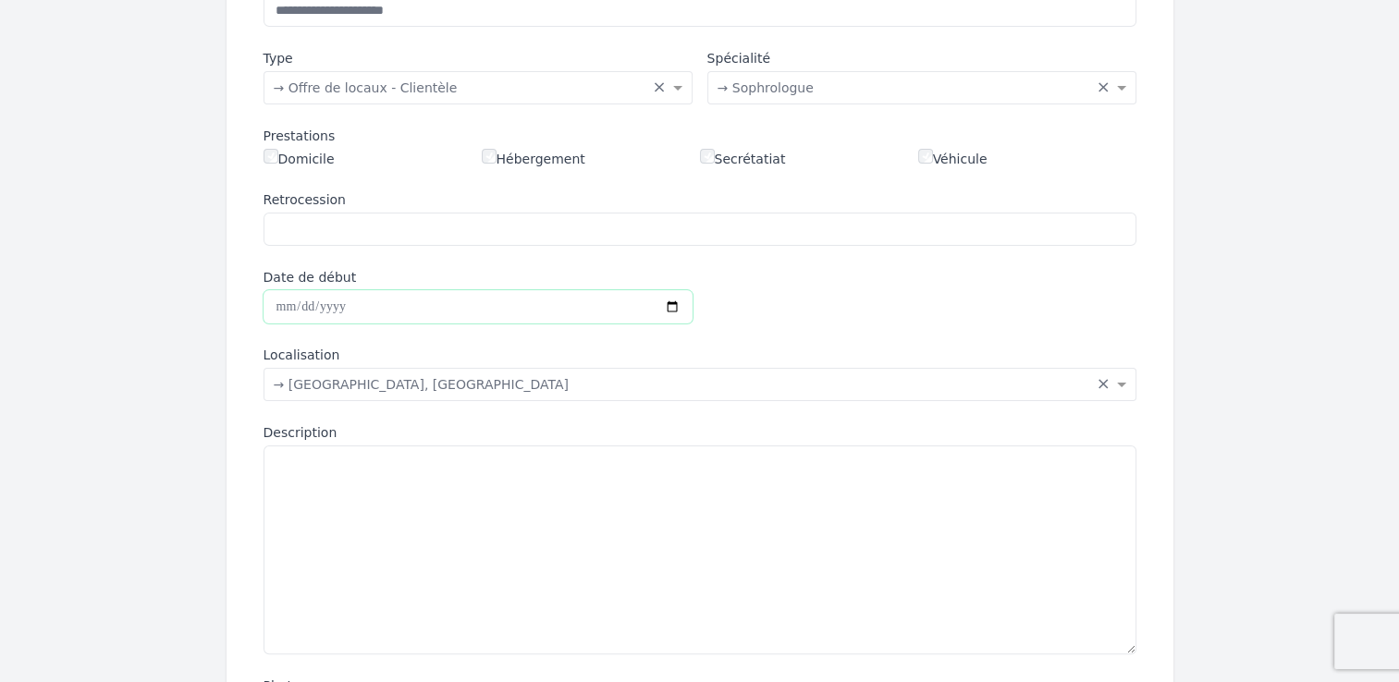
click at [673, 298] on input "Date de début" at bounding box center [477, 306] width 429 height 33
type input "**********"
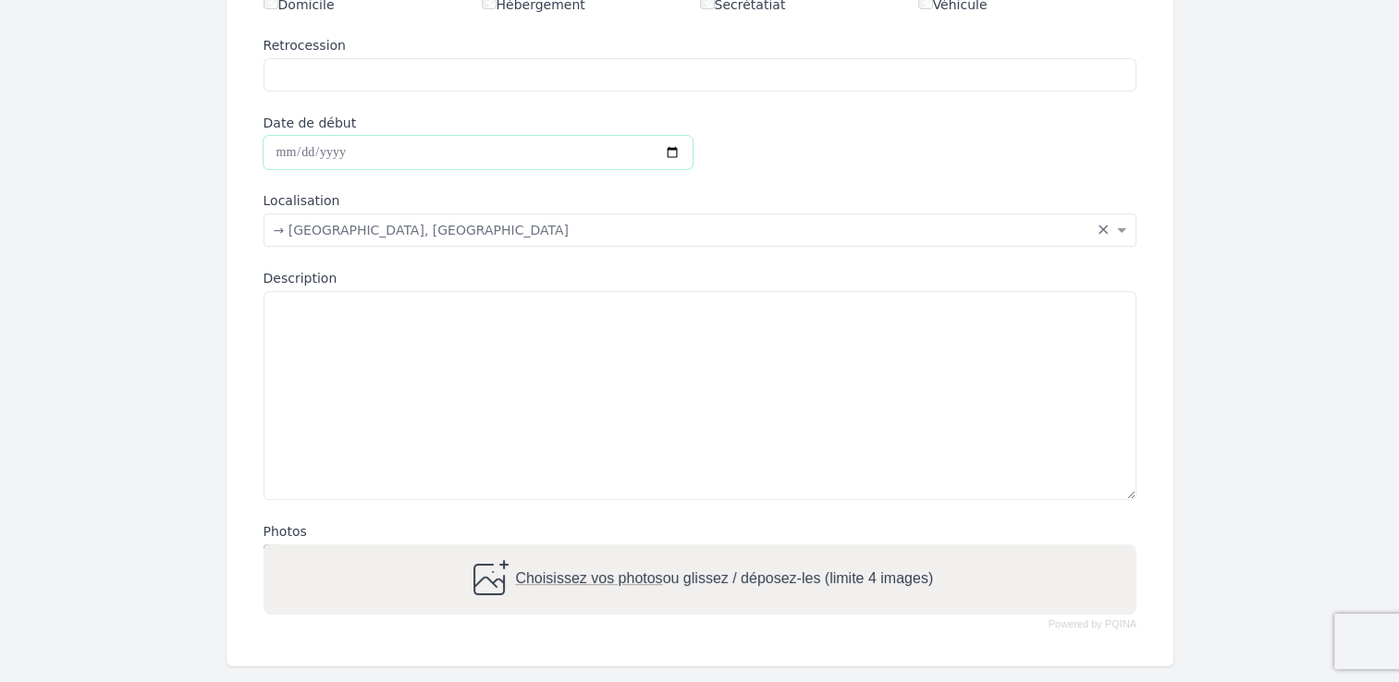
scroll to position [469, 0]
click at [373, 319] on textarea "Description" at bounding box center [699, 394] width 873 height 209
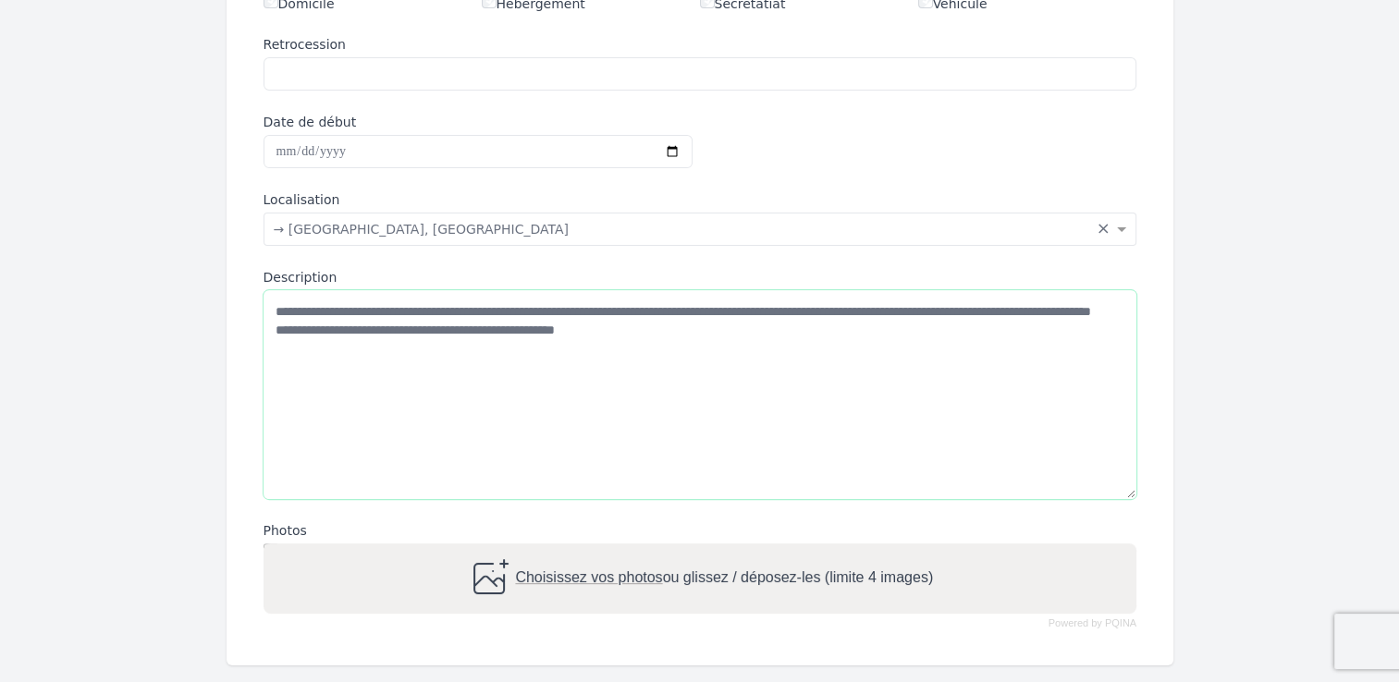
type textarea "**********"
click at [588, 579] on span "Choisissez vos photos" at bounding box center [588, 578] width 147 height 16
click at [588, 549] on input "Choisissez vos photos ou glissez / déposez-les (limite 4 images)" at bounding box center [699, 547] width 873 height 6
